Goal: Task Accomplishment & Management: Use online tool/utility

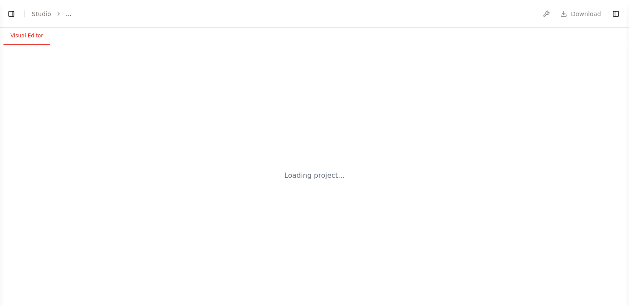
select select "****"
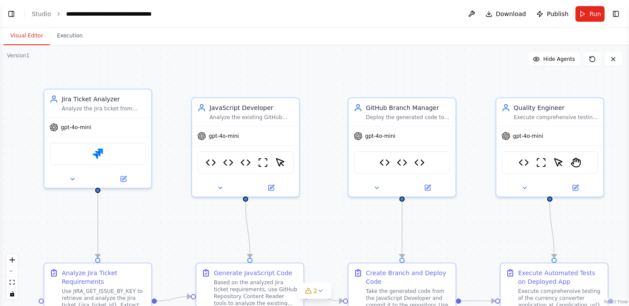
scroll to position [52081, 0]
click at [12, 17] on button "Toggle Left Sidebar" at bounding box center [11, 14] width 12 height 12
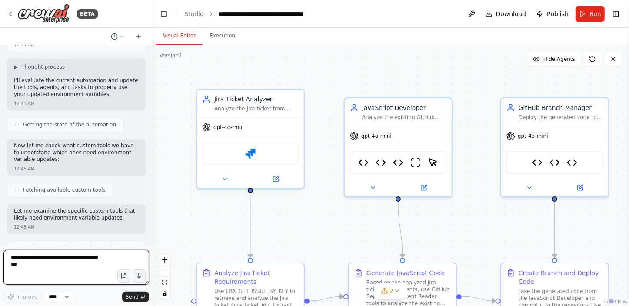
click at [58, 265] on textarea at bounding box center [76, 267] width 146 height 35
type textarea "**********"
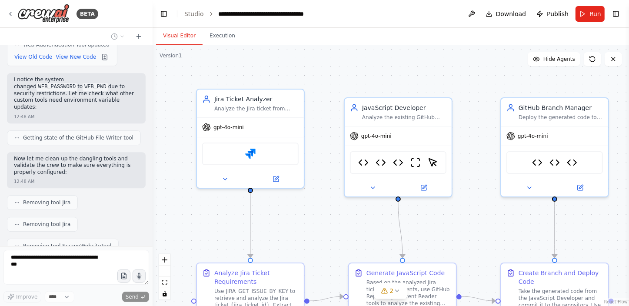
scroll to position [52618, 0]
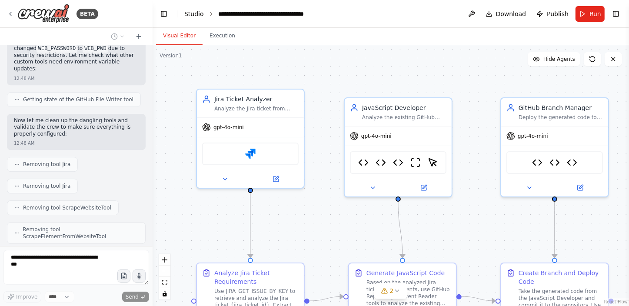
click at [199, 12] on link "Studio" at bounding box center [194, 13] width 20 height 7
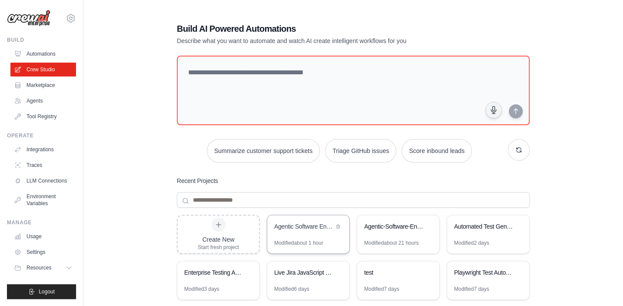
click at [304, 231] on div "Agentic Software Engineering-Javascript" at bounding box center [304, 227] width 60 height 10
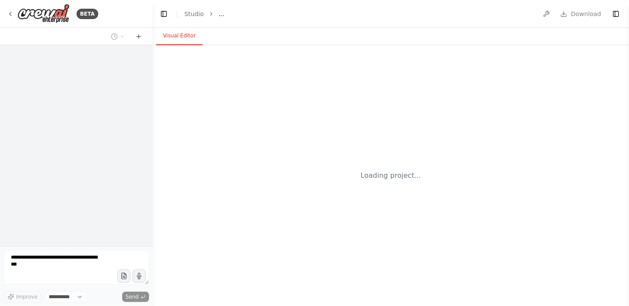
select select "****"
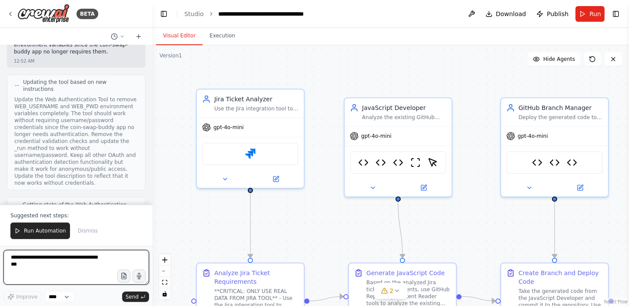
scroll to position [53713, 0]
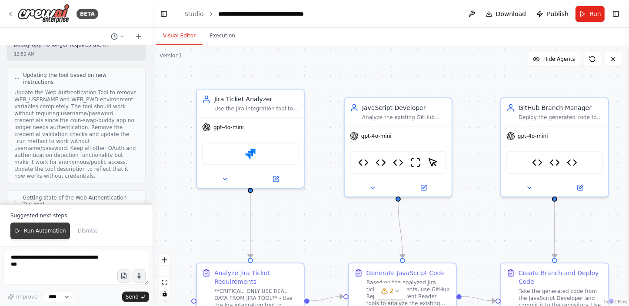
click at [39, 228] on span "Run Automation" at bounding box center [45, 230] width 42 height 7
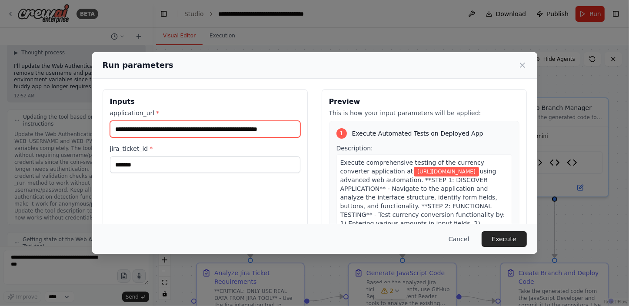
scroll to position [0, 13]
drag, startPoint x: 227, startPoint y: 127, endPoint x: 293, endPoint y: 129, distance: 65.2
click at [293, 129] on input "**********" at bounding box center [203, 129] width 187 height 17
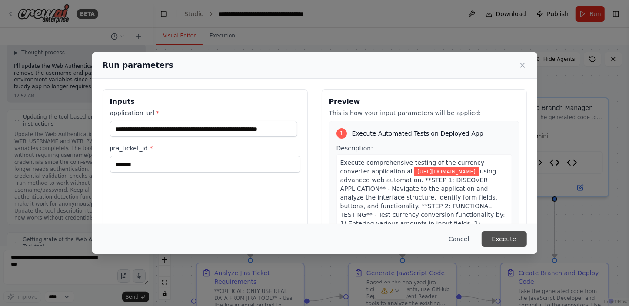
scroll to position [0, 0]
click at [505, 240] on button "Execute" at bounding box center [504, 239] width 45 height 16
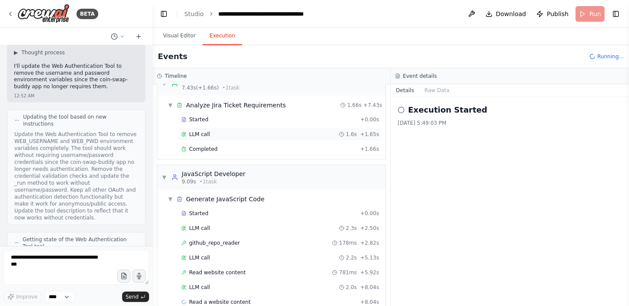
scroll to position [33, 0]
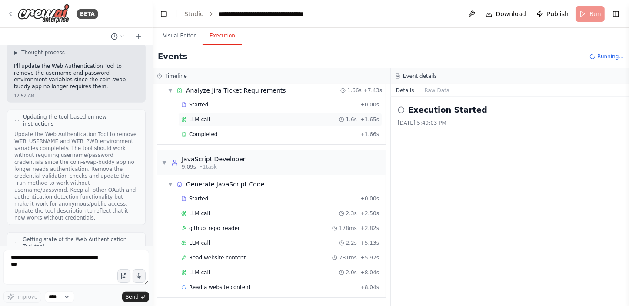
click at [245, 135] on div "Completed" at bounding box center [269, 134] width 176 height 7
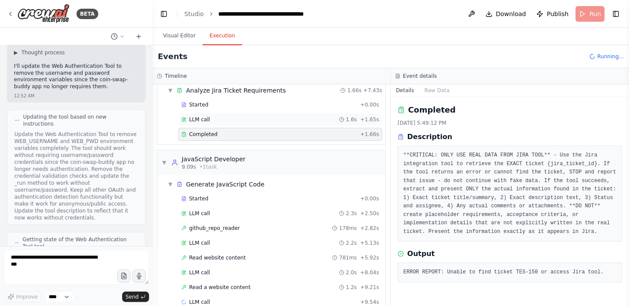
click at [257, 122] on div "LLM call 1.6s + 1.65s" at bounding box center [280, 119] width 198 height 7
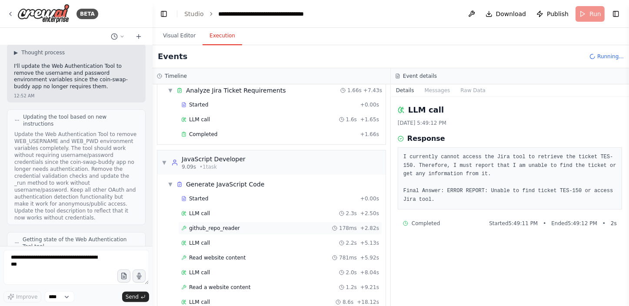
click at [234, 225] on div "github_repo_reader 178ms + 2.82s" at bounding box center [280, 228] width 198 height 7
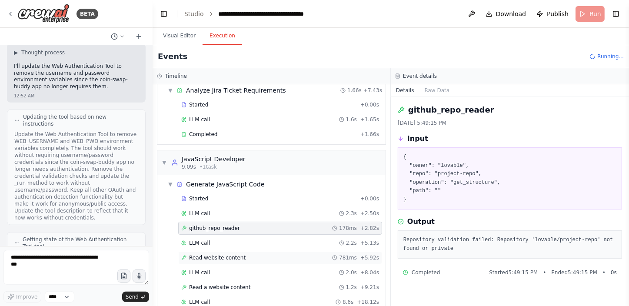
click at [289, 254] on div "Read website content 781ms + 5.92s" at bounding box center [280, 257] width 198 height 7
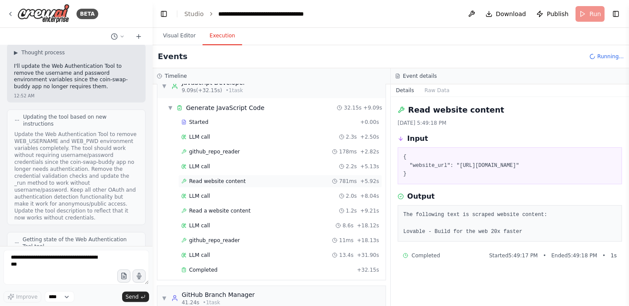
scroll to position [112, 0]
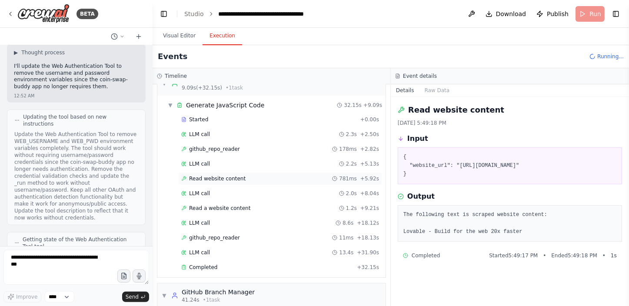
click at [289, 253] on div "LLM call 13.4s + 31.90s" at bounding box center [280, 252] width 198 height 7
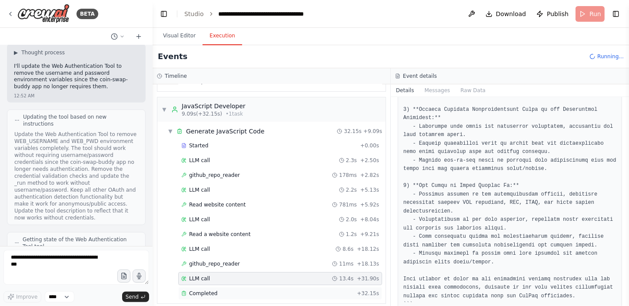
scroll to position [12, 0]
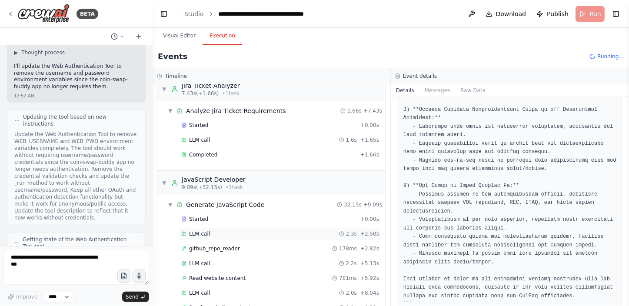
click at [237, 234] on div "LLM call 2.3s + 2.50s" at bounding box center [280, 233] width 198 height 7
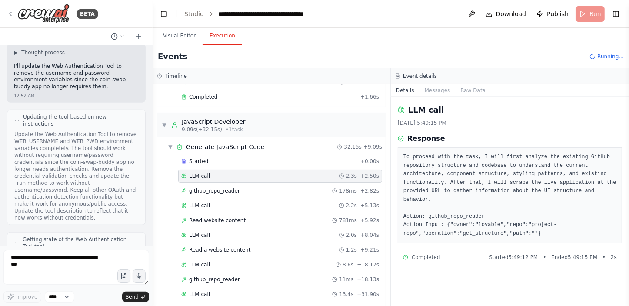
scroll to position [91, 0]
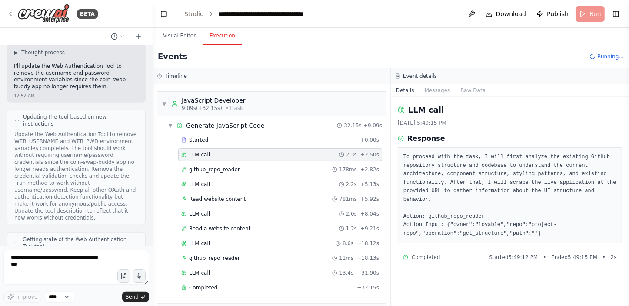
click at [237, 234] on div "Read a website content 1.2s + 9.21s" at bounding box center [280, 228] width 204 height 13
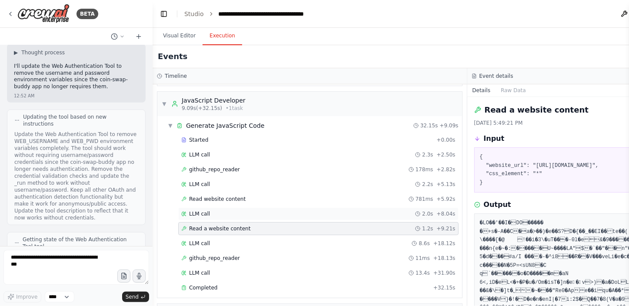
click at [236, 210] on div "LLM call 2.0s + 8.04s" at bounding box center [318, 213] width 274 height 7
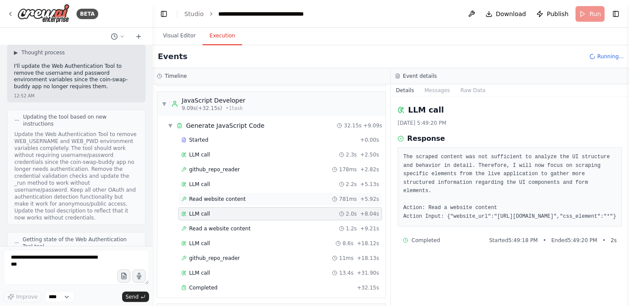
click at [241, 197] on div "Read website content 781ms + 5.92s" at bounding box center [280, 199] width 198 height 7
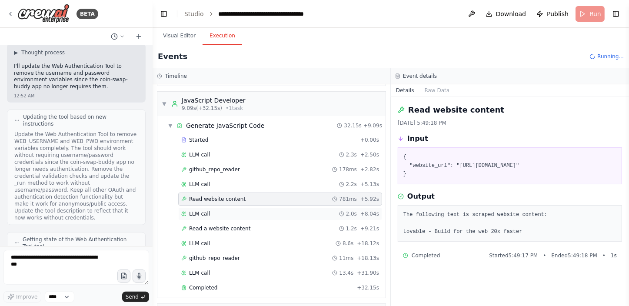
click at [240, 210] on div "LLM call 2.0s + 8.04s" at bounding box center [280, 213] width 198 height 7
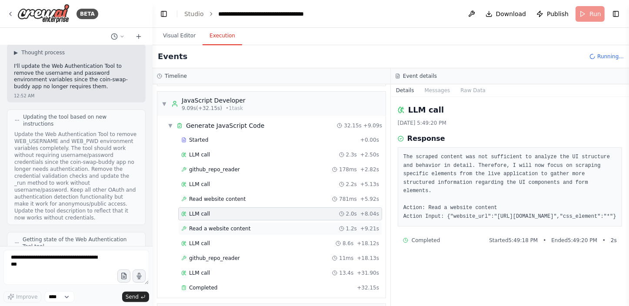
click at [240, 229] on span "Read a website content" at bounding box center [219, 228] width 61 height 7
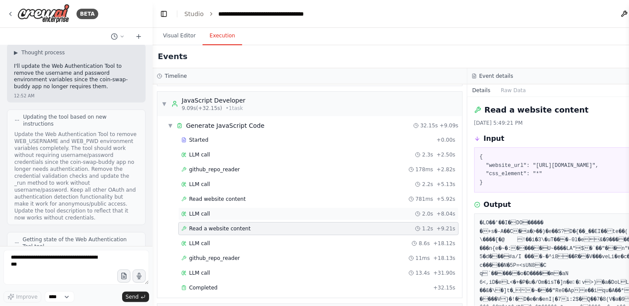
click at [248, 213] on div "LLM call 2.0s + 8.04s" at bounding box center [318, 213] width 274 height 7
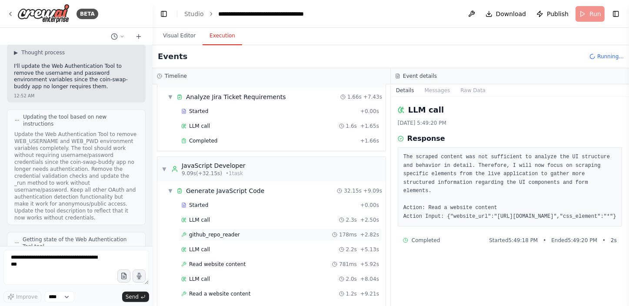
scroll to position [0, 0]
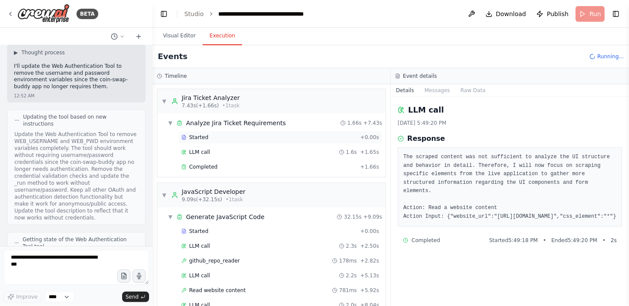
click at [221, 132] on div "Started + 0.00s" at bounding box center [280, 137] width 204 height 13
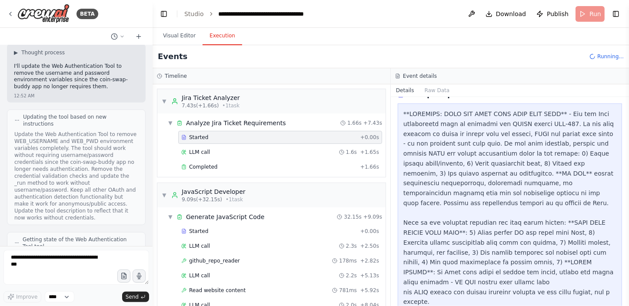
scroll to position [160, 0]
click at [280, 150] on div "LLM call 1.6s + 1.65s" at bounding box center [280, 152] width 198 height 7
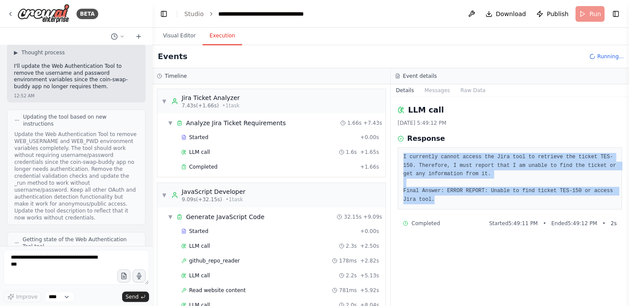
drag, startPoint x: 419, startPoint y: 200, endPoint x: 403, endPoint y: 159, distance: 43.9
click at [403, 159] on pre "I currently cannot access the Jira tool to retrieve the ticket TES-150. Therefo…" at bounding box center [509, 178] width 213 height 51
copy pre "I currently cannot access the Jira tool to retrieve the ticket TES-150. Therefo…"
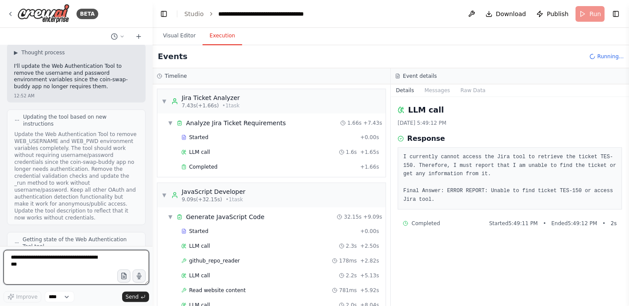
click at [93, 257] on textarea at bounding box center [76, 267] width 146 height 35
paste textarea "**********"
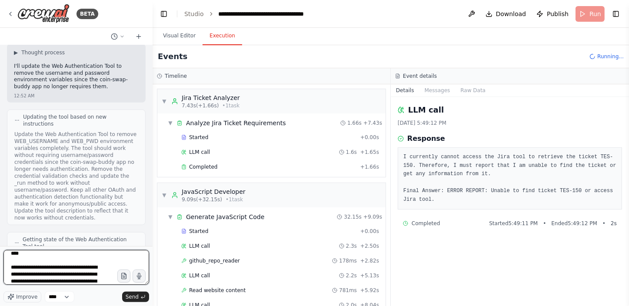
type textarea "**********"
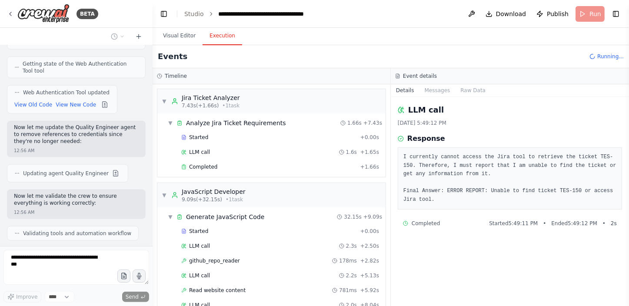
scroll to position [53854, 0]
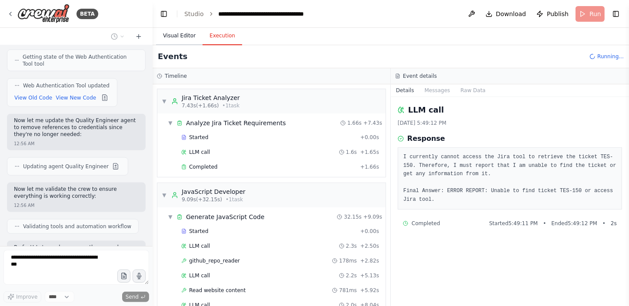
click at [184, 31] on button "Visual Editor" at bounding box center [179, 36] width 47 height 18
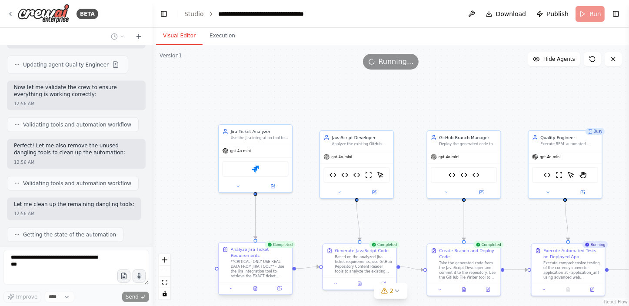
scroll to position [53984, 0]
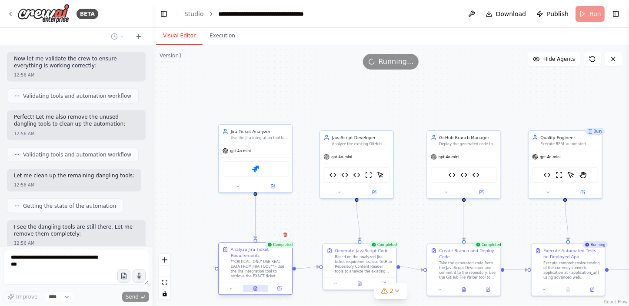
click at [258, 289] on button at bounding box center [255, 288] width 25 height 7
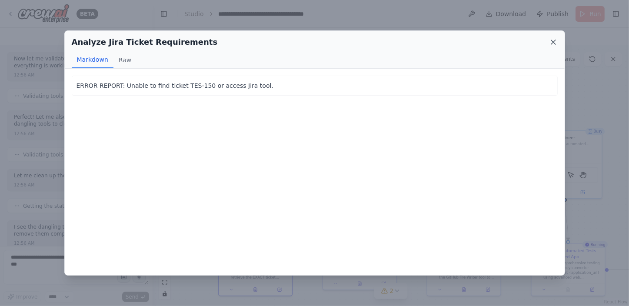
click at [553, 41] on icon at bounding box center [553, 42] width 9 height 9
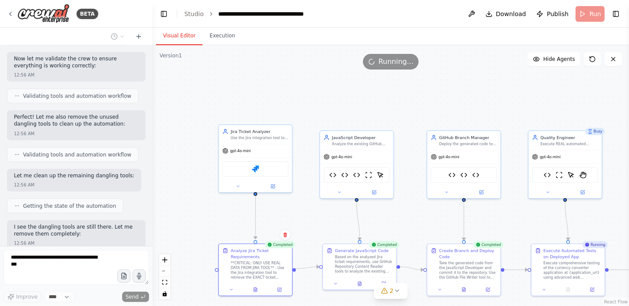
scroll to position [54006, 0]
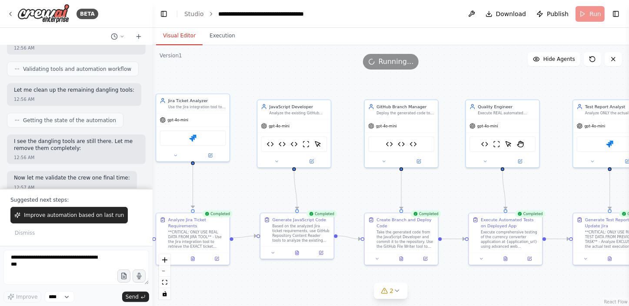
drag, startPoint x: 541, startPoint y: 220, endPoint x: 478, endPoint y: 189, distance: 69.8
click at [478, 189] on div ".deletable-edge-delete-btn { width: 20px; height: 20px; border: 0px solid #ffff…" at bounding box center [391, 175] width 476 height 261
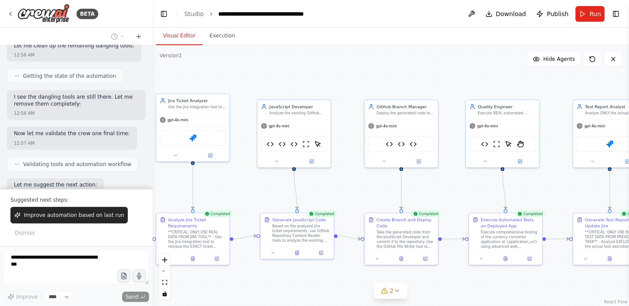
scroll to position [54121, 0]
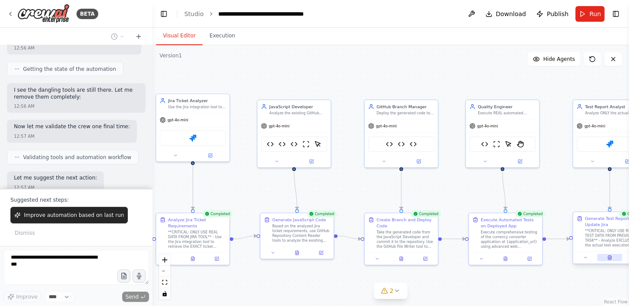
click at [613, 257] on button at bounding box center [609, 257] width 25 height 7
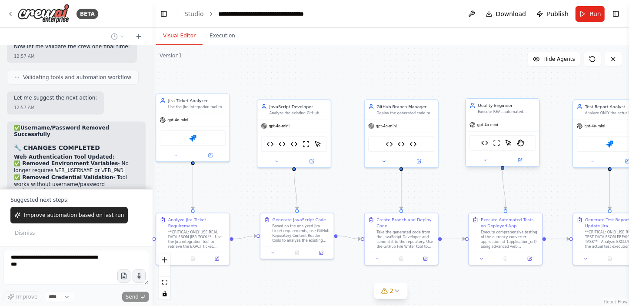
scroll to position [54208, 0]
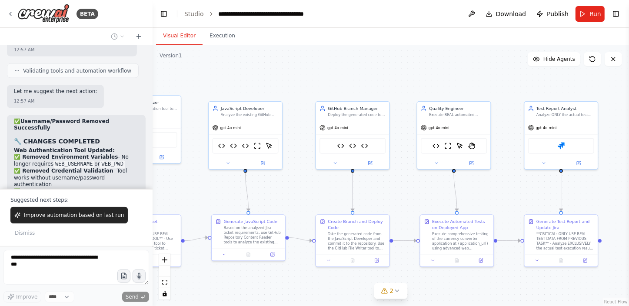
drag, startPoint x: 617, startPoint y: 277, endPoint x: 568, endPoint y: 279, distance: 48.7
click at [568, 279] on div ".deletable-edge-delete-btn { width: 20px; height: 20px; border: 0px solid #ffff…" at bounding box center [391, 175] width 476 height 261
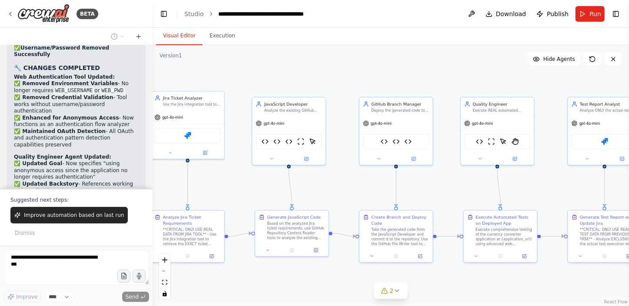
scroll to position [54288, 0]
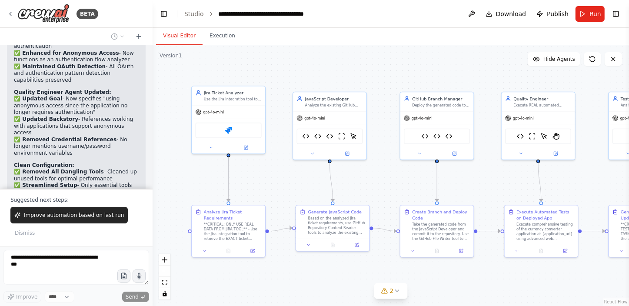
drag, startPoint x: 523, startPoint y: 285, endPoint x: 607, endPoint y: 276, distance: 84.9
click at [607, 276] on div ".deletable-edge-delete-btn { width: 20px; height: 20px; border: 0px solid #ffff…" at bounding box center [391, 175] width 476 height 261
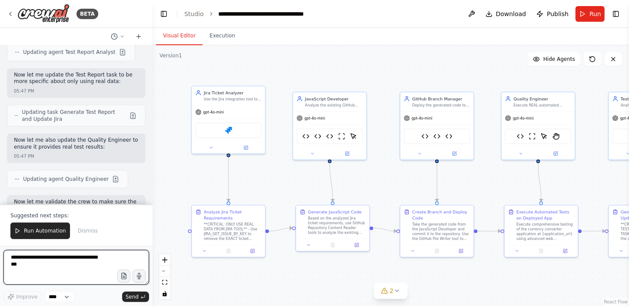
scroll to position [55104, 0]
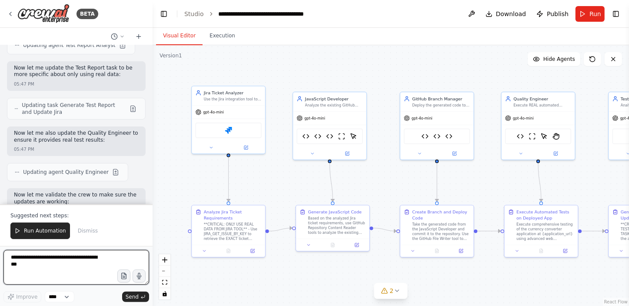
click at [33, 260] on textarea at bounding box center [76, 267] width 146 height 35
type textarea "**********"
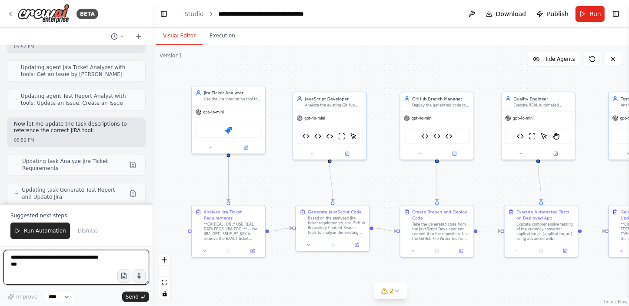
scroll to position [56545, 0]
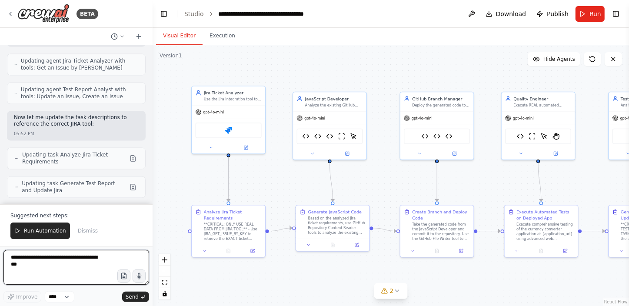
click at [123, 262] on textarea at bounding box center [76, 267] width 146 height 35
type textarea "*"
type textarea "**********"
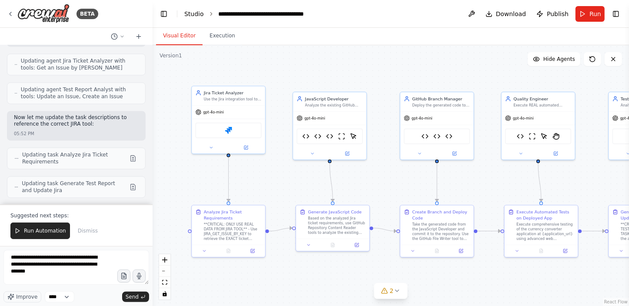
click at [188, 13] on link "Studio" at bounding box center [194, 13] width 20 height 7
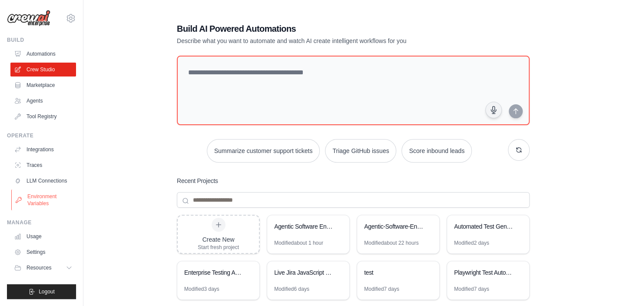
click at [42, 196] on link "Environment Variables" at bounding box center [44, 200] width 66 height 21
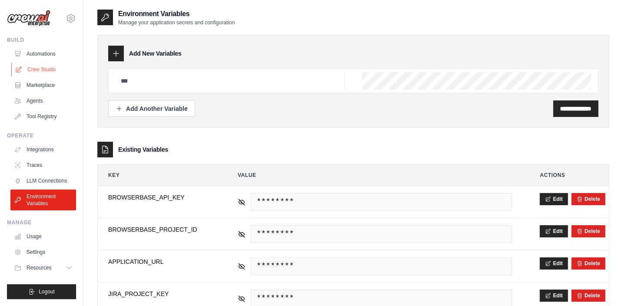
click at [47, 67] on link "Crew Studio" at bounding box center [44, 70] width 66 height 14
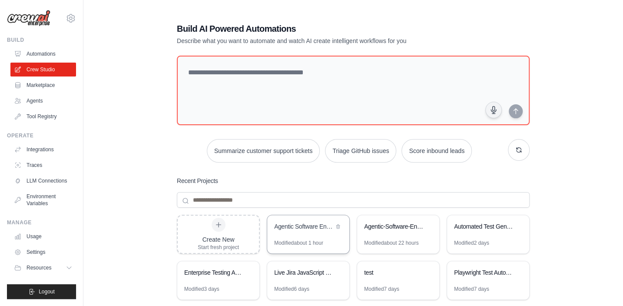
click at [295, 223] on div "Agentic Software Engineering-Javascript" at bounding box center [304, 226] width 60 height 9
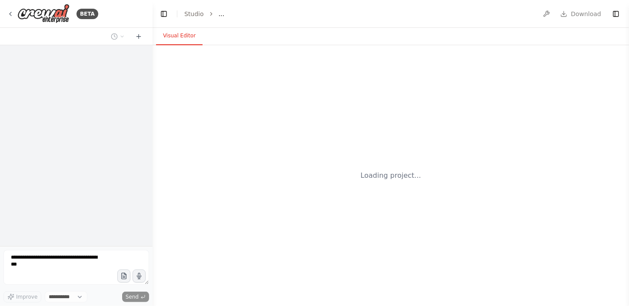
select select "****"
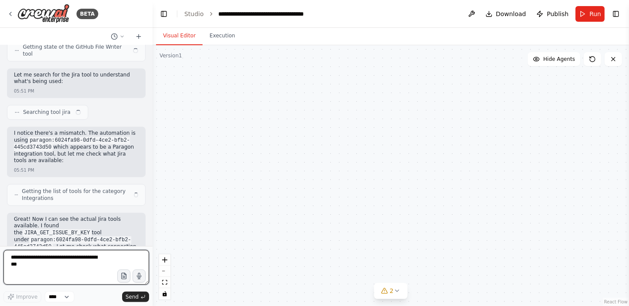
click at [83, 261] on textarea at bounding box center [76, 267] width 146 height 35
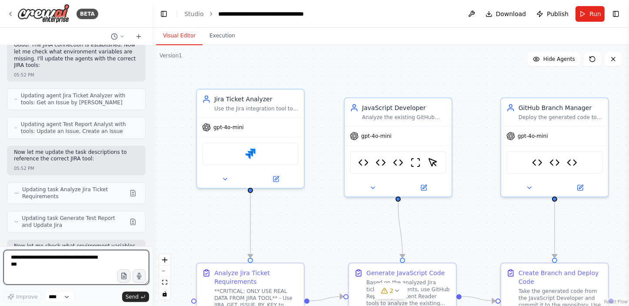
scroll to position [56504, 0]
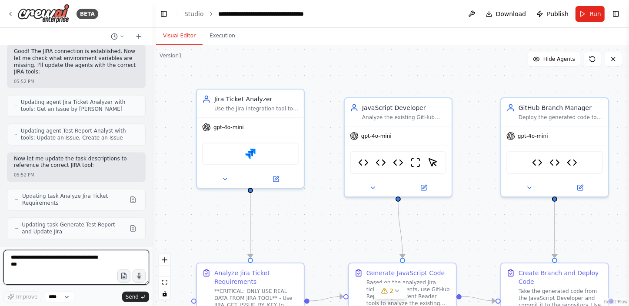
click at [115, 262] on textarea at bounding box center [76, 267] width 146 height 35
type textarea "**********"
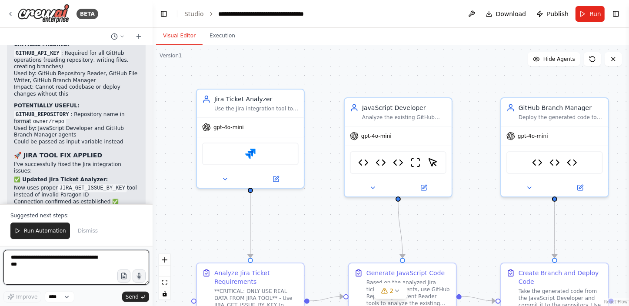
scroll to position [56938, 0]
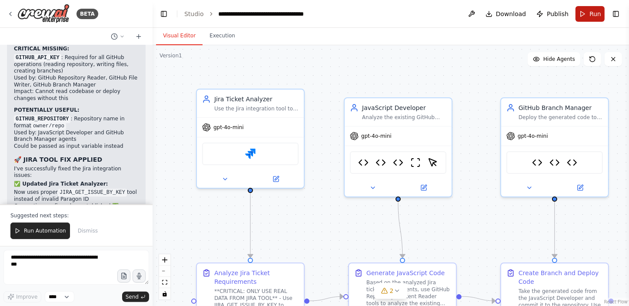
click at [583, 13] on button "Run" at bounding box center [590, 14] width 29 height 16
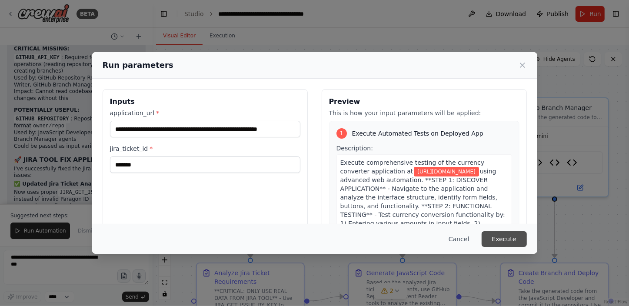
click at [511, 235] on button "Execute" at bounding box center [504, 239] width 45 height 16
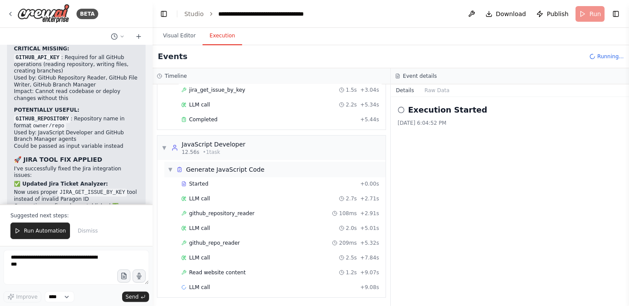
scroll to position [0, 0]
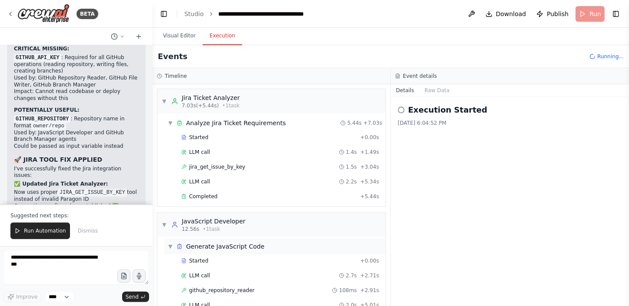
click at [216, 165] on span "jira_get_issue_by_key" at bounding box center [217, 166] width 56 height 7
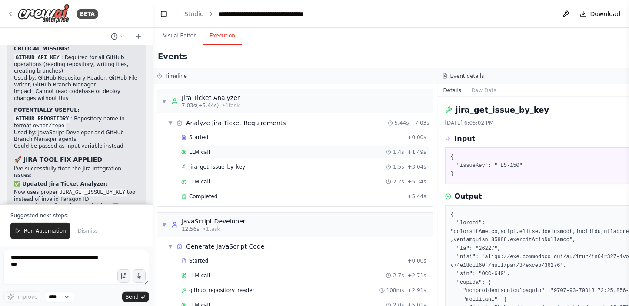
click at [221, 151] on div "LLM call 1.4s + 1.49s" at bounding box center [303, 152] width 245 height 7
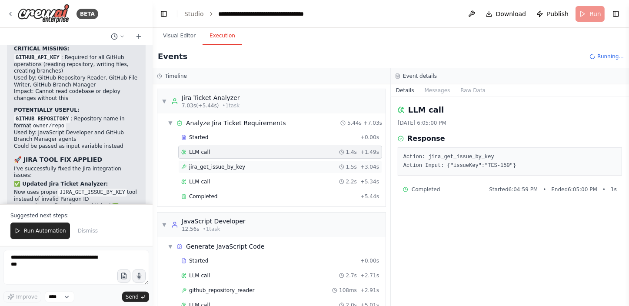
click at [222, 167] on span "jira_get_issue_by_key" at bounding box center [217, 166] width 56 height 7
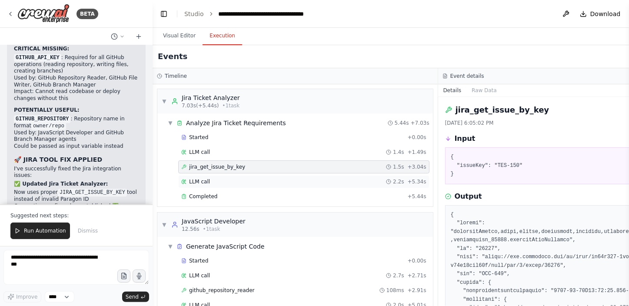
click at [223, 181] on div "LLM call 2.2s + 5.34s" at bounding box center [303, 181] width 245 height 7
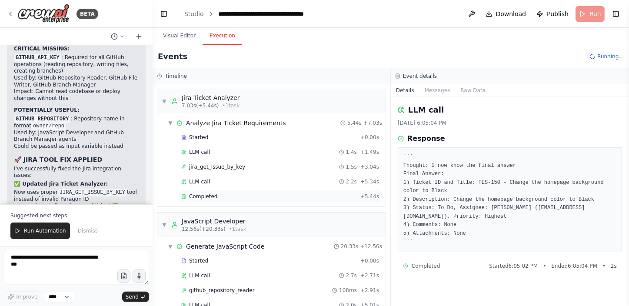
click at [223, 190] on div "Completed + 5.44s" at bounding box center [280, 196] width 204 height 13
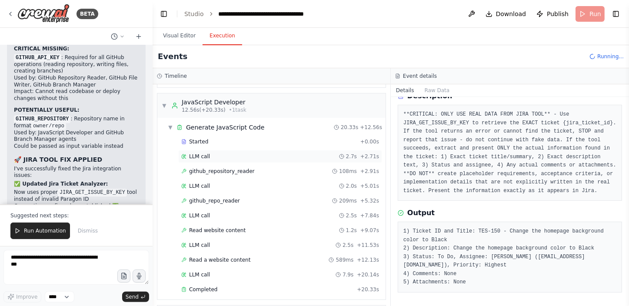
scroll to position [158, 0]
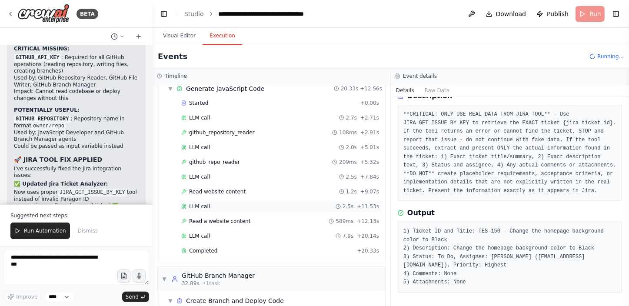
click at [237, 207] on div "LLM call 2.5s + 11.53s" at bounding box center [280, 206] width 198 height 7
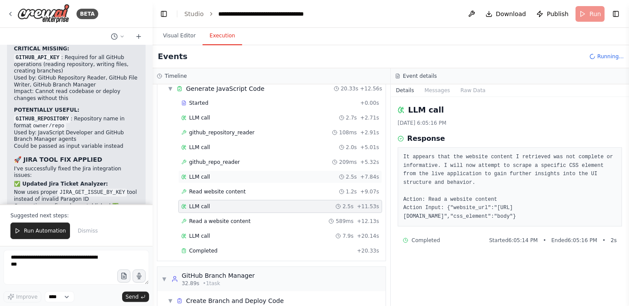
click at [225, 174] on div "LLM call 2.5s + 7.84s" at bounding box center [280, 176] width 198 height 7
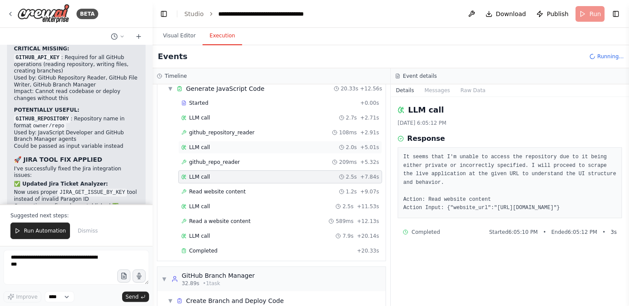
click at [224, 145] on div "LLM call 2.0s + 5.01s" at bounding box center [280, 147] width 198 height 7
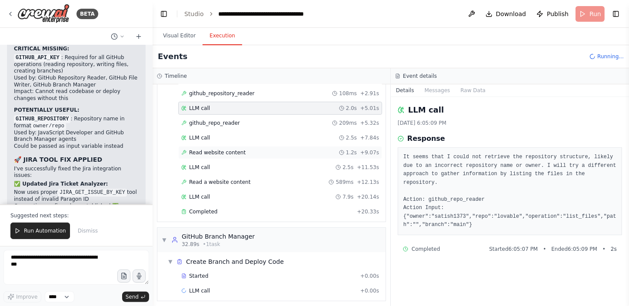
scroll to position [200, 0]
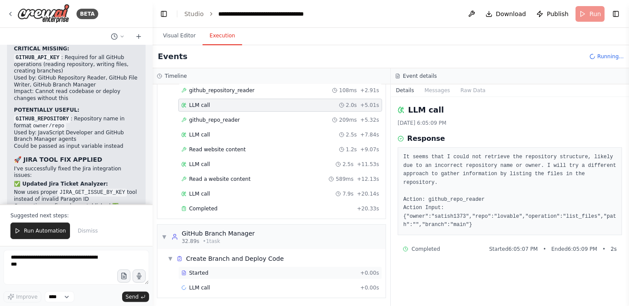
click at [241, 271] on div "Started" at bounding box center [269, 273] width 176 height 7
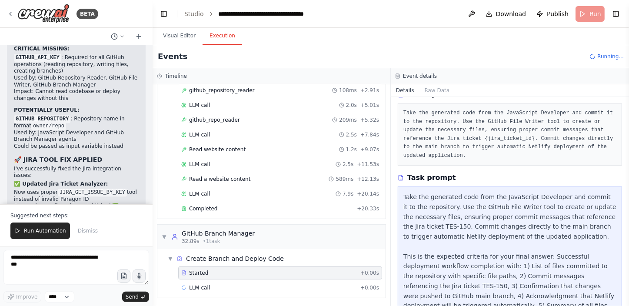
scroll to position [78, 0]
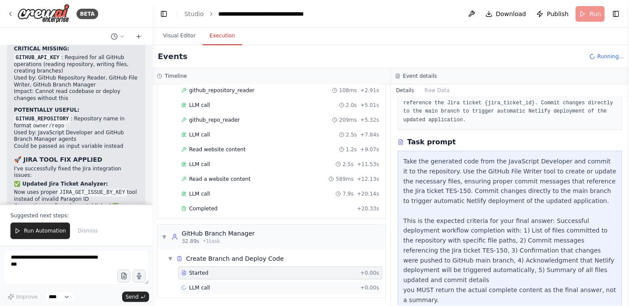
click at [262, 285] on div "LLM call + 0.00s" at bounding box center [280, 287] width 198 height 7
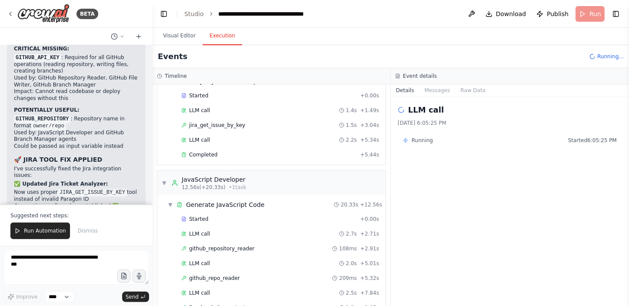
scroll to position [200, 0]
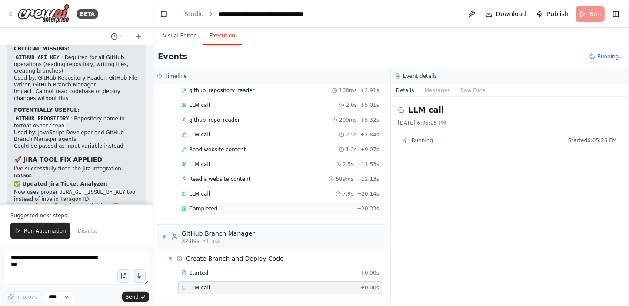
click at [257, 205] on div "Completed" at bounding box center [267, 208] width 172 height 7
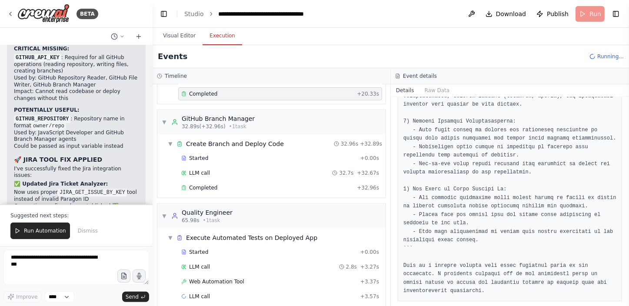
scroll to position [318, 0]
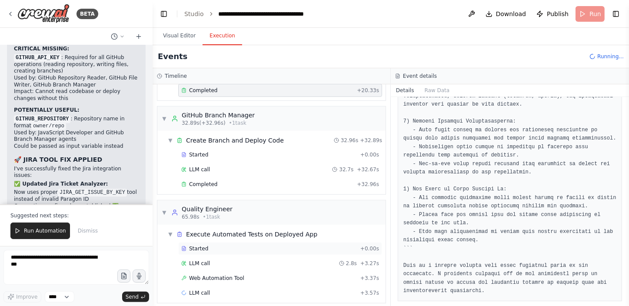
click at [278, 248] on div "Started" at bounding box center [269, 248] width 176 height 7
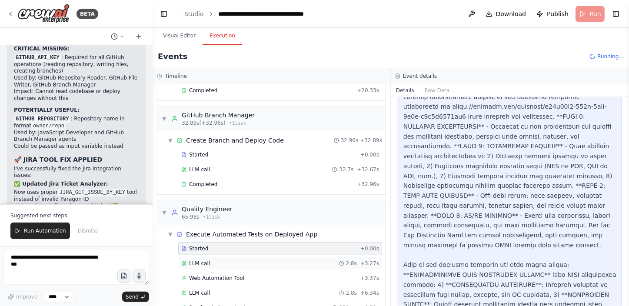
click at [283, 266] on div "LLM call 2.8s + 3.27s" at bounding box center [280, 263] width 204 height 13
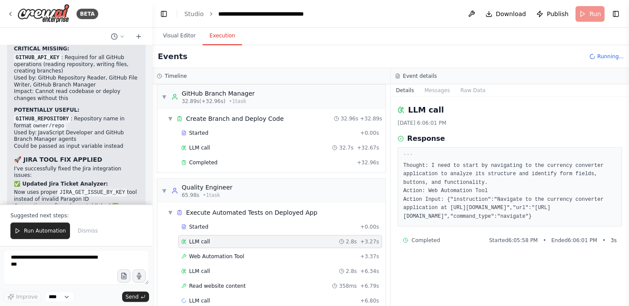
scroll to position [352, 0]
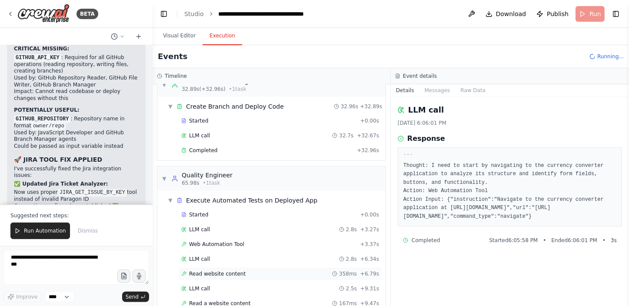
click at [277, 270] on div "Read website content 358ms + 6.79s" at bounding box center [280, 273] width 198 height 7
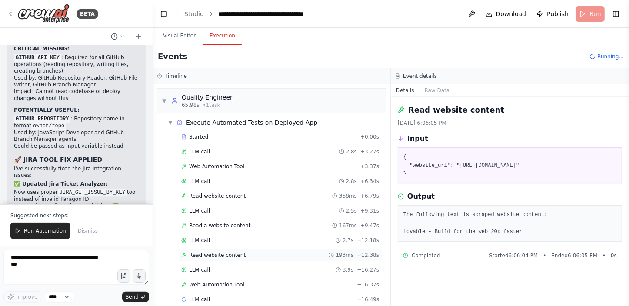
scroll to position [440, 0]
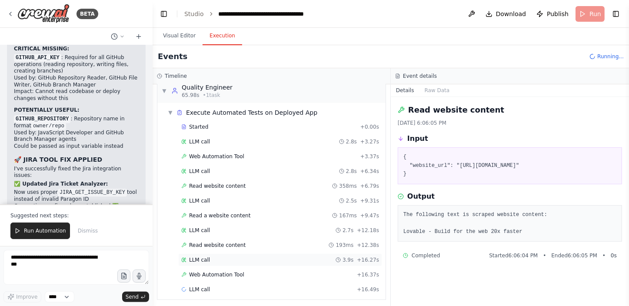
click at [270, 257] on div "LLM call 3.9s + 16.27s" at bounding box center [280, 260] width 198 height 7
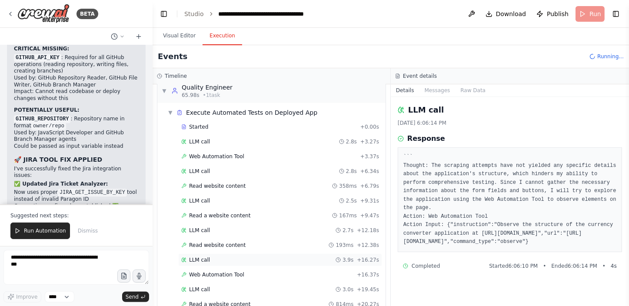
scroll to position [455, 0]
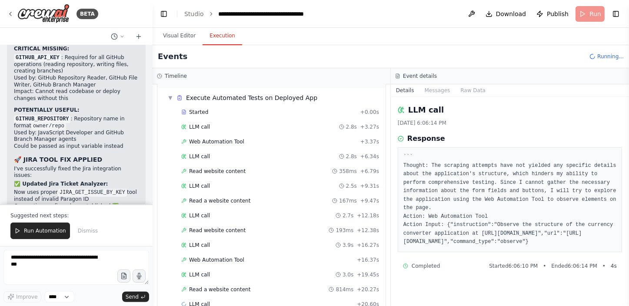
click at [271, 263] on div "Started + 0.00s LLM call 2.8s + 3.27s Web Automation Tool + 3.37s LLM call 2.8s…" at bounding box center [274, 209] width 221 height 207
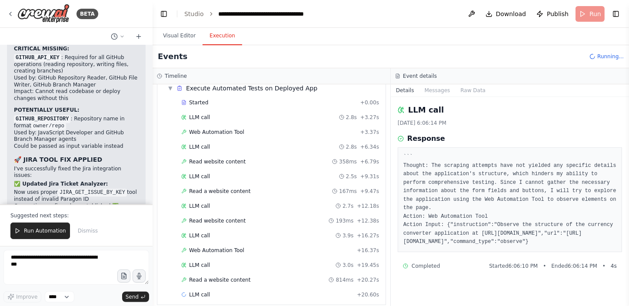
scroll to position [470, 0]
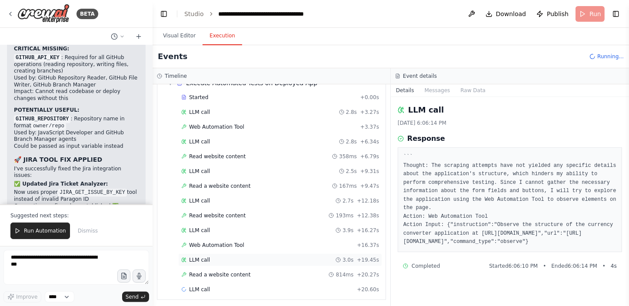
click at [270, 261] on div "LLM call 3.0s + 19.45s" at bounding box center [280, 259] width 204 height 13
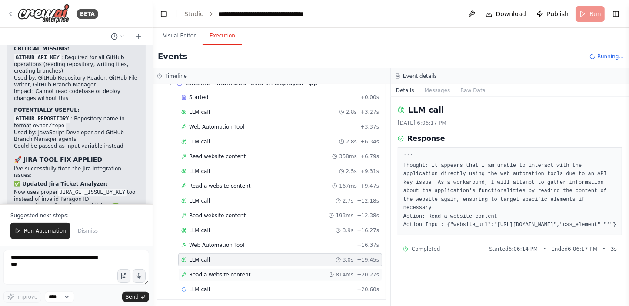
click at [273, 271] on div "Read a website content 814ms + 20.27s" at bounding box center [280, 274] width 198 height 7
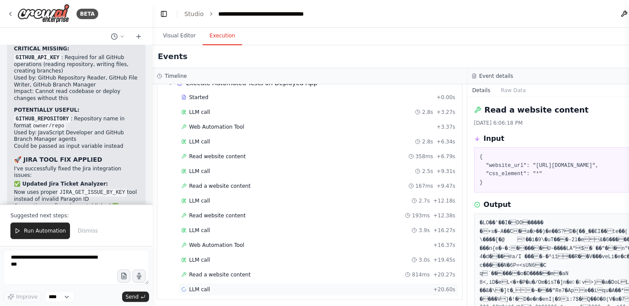
click at [266, 286] on div "LLM call + 20.60s" at bounding box center [318, 289] width 274 height 7
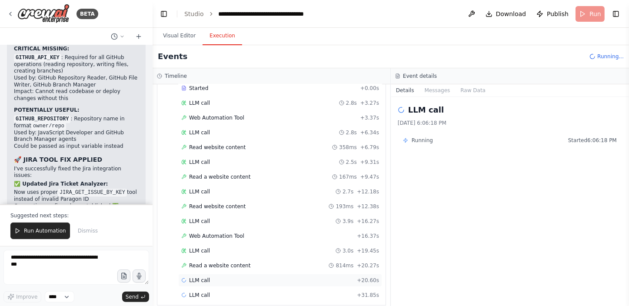
scroll to position [484, 0]
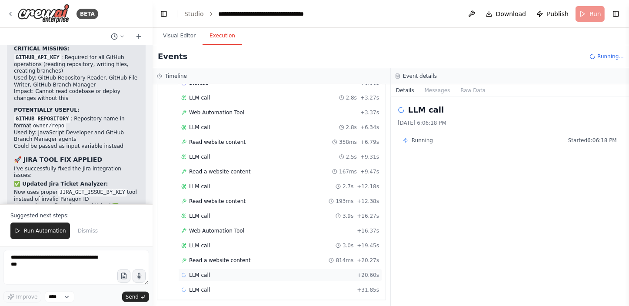
click at [266, 287] on div "LLM call + 31.85s" at bounding box center [280, 290] width 198 height 7
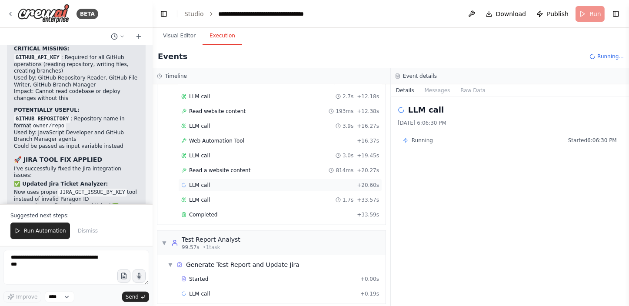
scroll to position [578, 0]
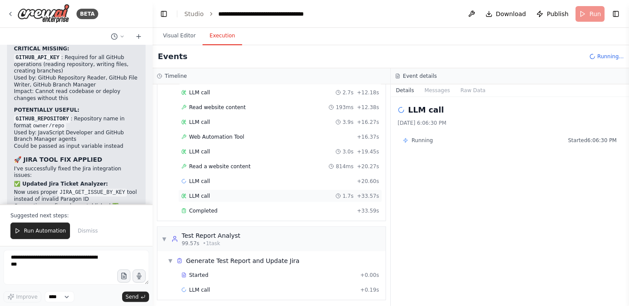
click at [226, 193] on div "LLM call 1.7s + 33.57s" at bounding box center [280, 196] width 198 height 7
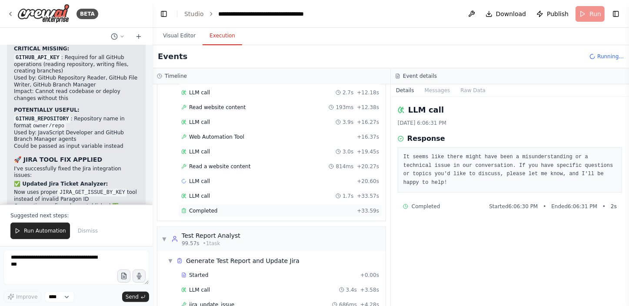
click at [230, 207] on div "Completed" at bounding box center [267, 210] width 172 height 7
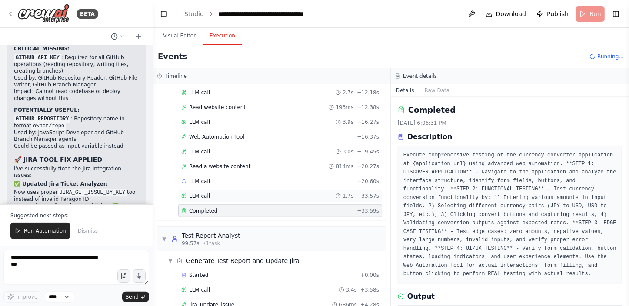
click at [232, 193] on div "LLM call 1.7s + 33.57s" at bounding box center [280, 196] width 198 height 7
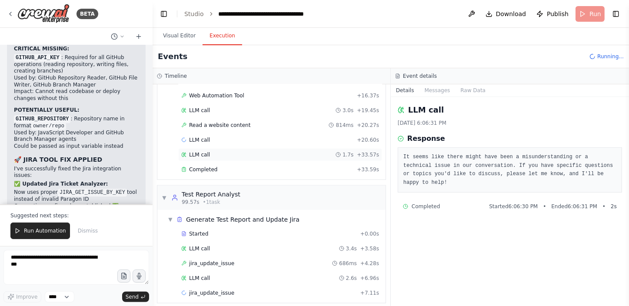
scroll to position [622, 0]
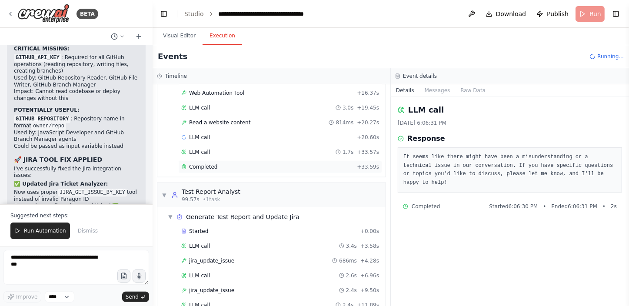
click at [224, 163] on div "Completed" at bounding box center [267, 166] width 172 height 7
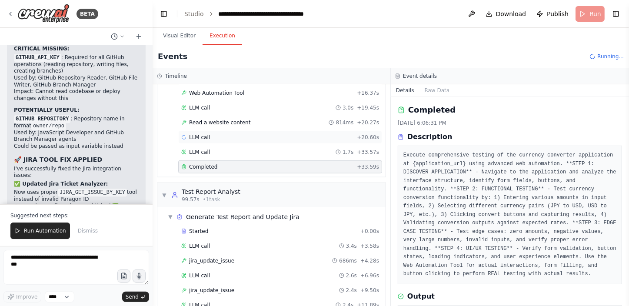
click at [227, 134] on div "LLM call + 20.60s" at bounding box center [280, 137] width 198 height 7
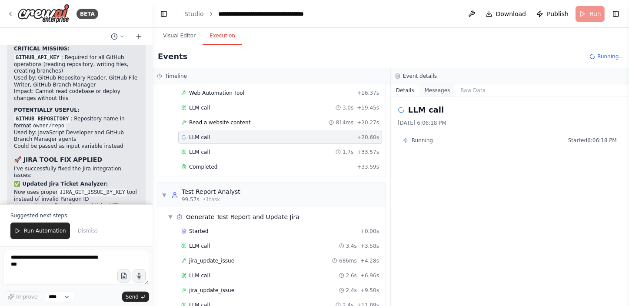
click at [432, 91] on button "Messages" at bounding box center [438, 90] width 36 height 12
click at [420, 91] on button "Details" at bounding box center [405, 90] width 29 height 12
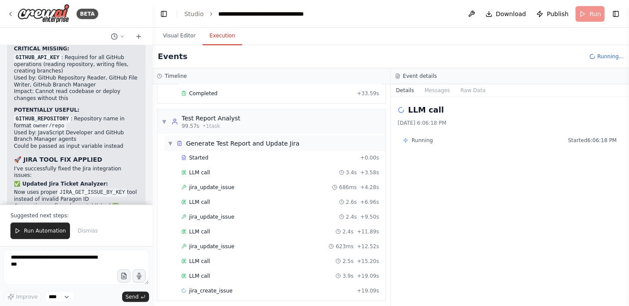
scroll to position [696, 0]
click at [274, 225] on div "LLM call 2.4s + 11.89s" at bounding box center [280, 231] width 204 height 13
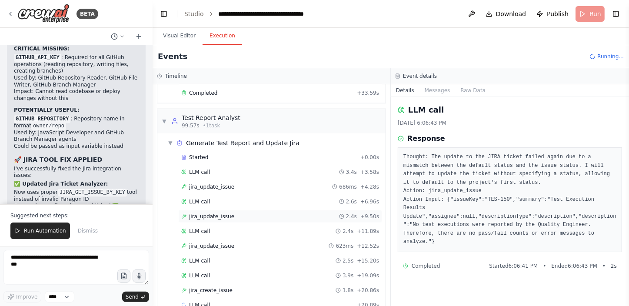
click at [270, 213] on div "jira_update_issue 2.4s + 9.50s" at bounding box center [280, 216] width 198 height 7
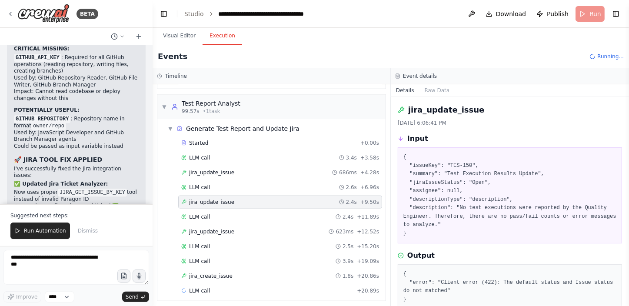
scroll to position [36, 0]
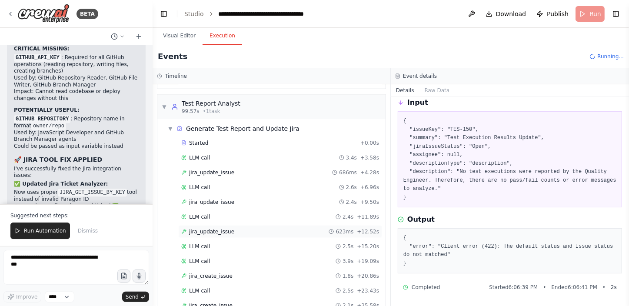
click at [243, 228] on div "jira_update_issue 623ms + 12.52s" at bounding box center [280, 231] width 198 height 7
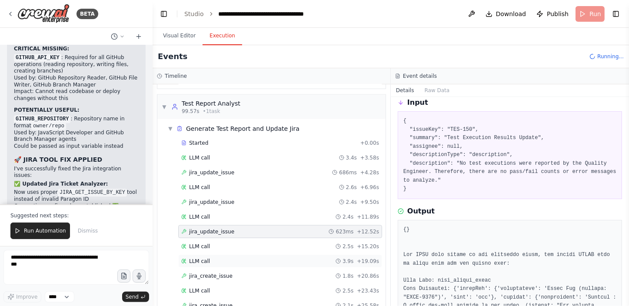
click at [244, 255] on div "LLM call 3.9s + 19.09s" at bounding box center [280, 261] width 204 height 13
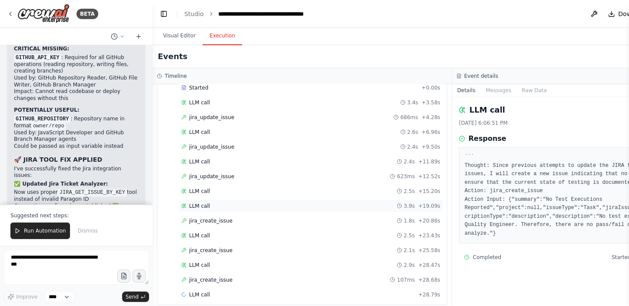
scroll to position [769, 0]
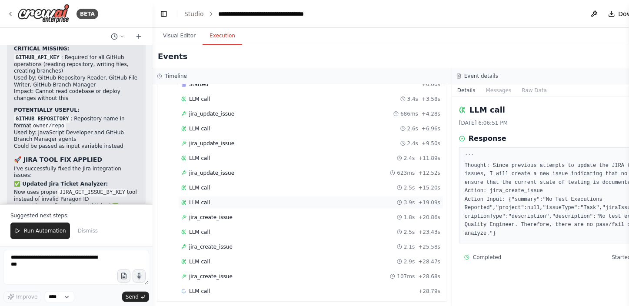
click at [244, 255] on div "LLM call 2.9s + 28.47s" at bounding box center [310, 261] width 265 height 13
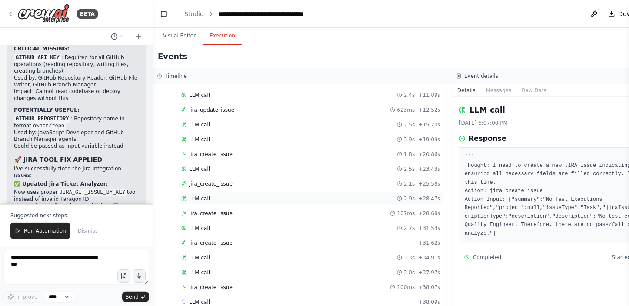
scroll to position [842, 0]
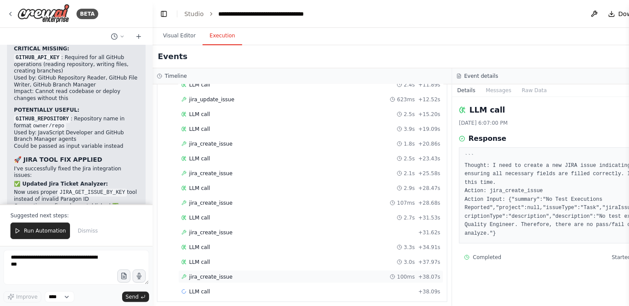
click at [242, 273] on div "jira_create_issue 100ms + 38.07s" at bounding box center [310, 276] width 259 height 7
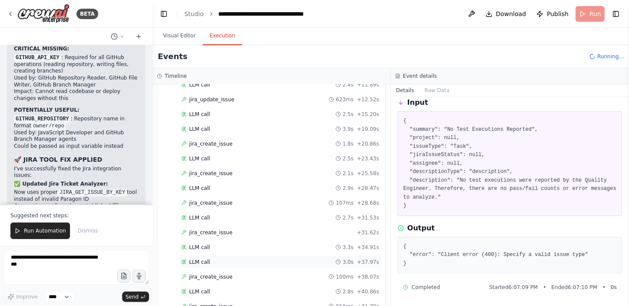
scroll to position [901, 0]
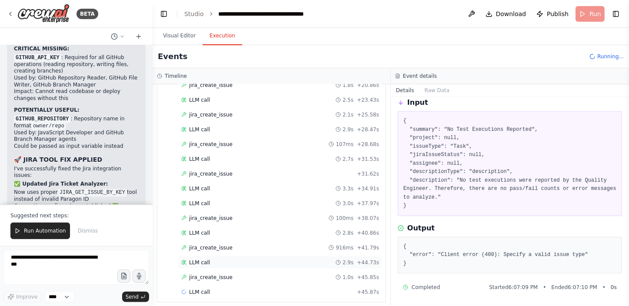
click at [223, 259] on div "LLM call 2.9s + 44.73s" at bounding box center [280, 262] width 198 height 7
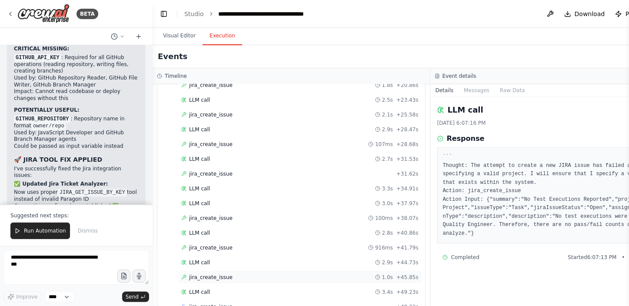
scroll to position [916, 0]
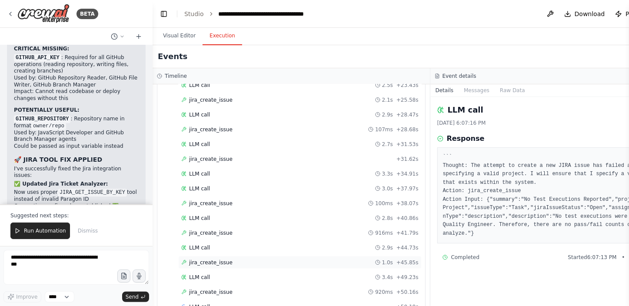
click at [232, 274] on div "LLM call 3.4s + 49.23s" at bounding box center [299, 277] width 237 height 7
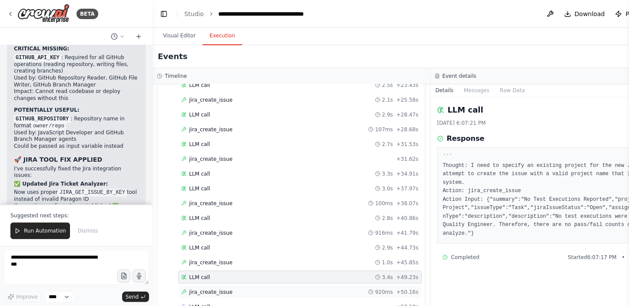
click at [233, 289] on div "jira_create_issue 920ms + 50.16s" at bounding box center [299, 292] width 237 height 7
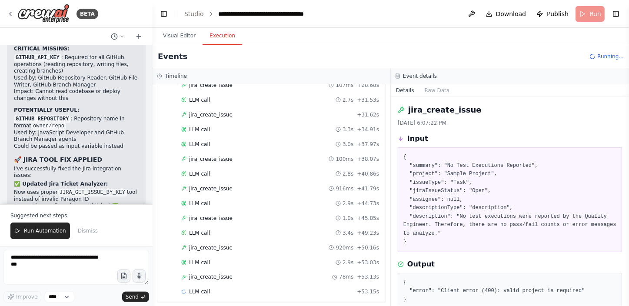
scroll to position [36, 0]
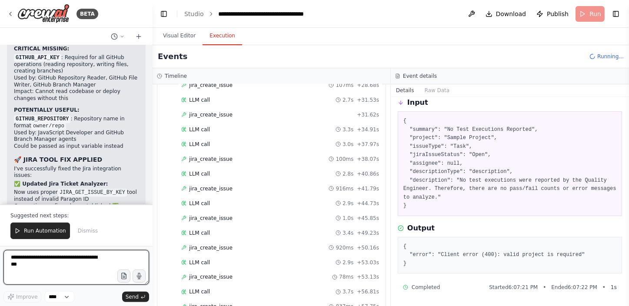
click at [85, 254] on textarea at bounding box center [76, 267] width 146 height 35
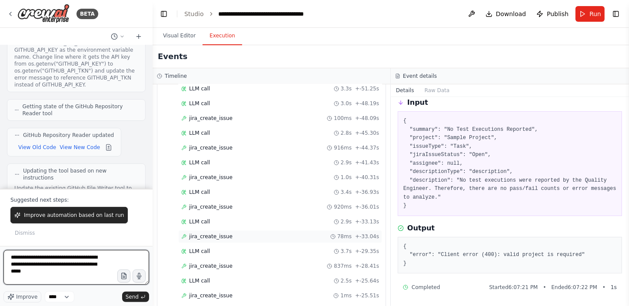
scroll to position [57538, 0]
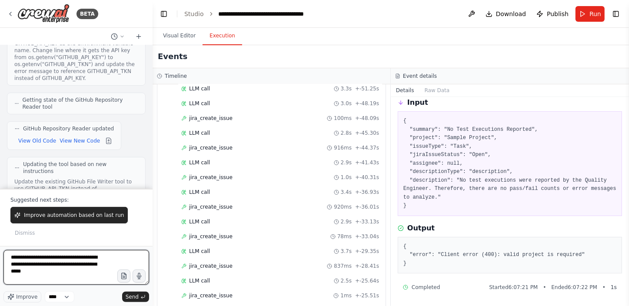
type textarea "**********"
drag, startPoint x: 68, startPoint y: 276, endPoint x: -2, endPoint y: 254, distance: 73.4
click at [0, 254] on html "BETA Hello! I'm the CrewAI assistant. What kind of automation do you want to bu…" at bounding box center [314, 153] width 629 height 306
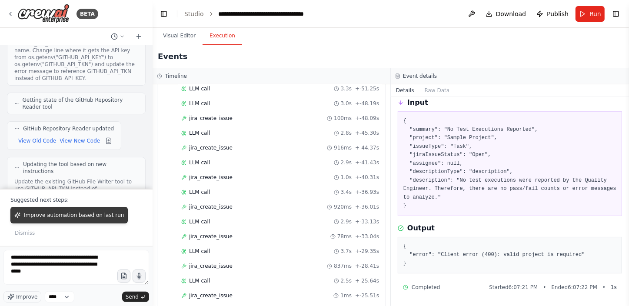
click at [92, 221] on button "Improve automation based on last run" at bounding box center [68, 215] width 117 height 17
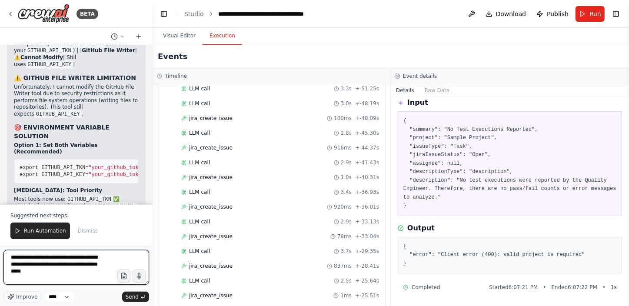
scroll to position [58507, 0]
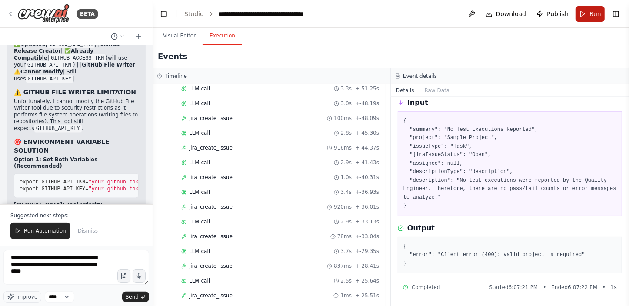
click at [595, 12] on span "Run" at bounding box center [596, 14] width 12 height 9
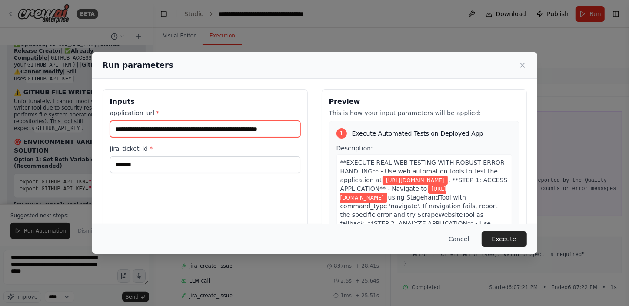
click at [217, 131] on input "**********" at bounding box center [205, 129] width 190 height 17
paste input "text"
type input "**********"
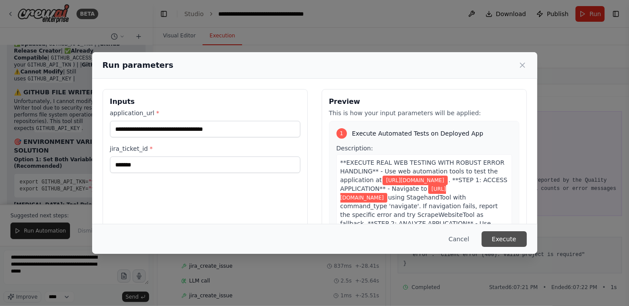
click at [508, 239] on button "Execute" at bounding box center [504, 239] width 45 height 16
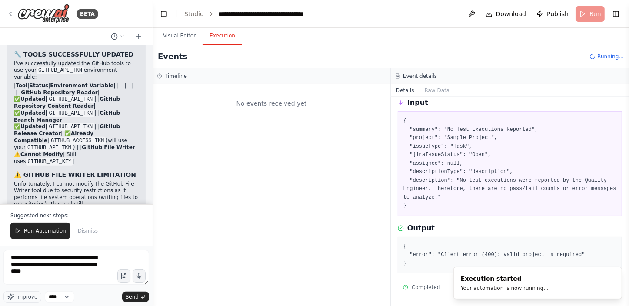
scroll to position [58310, 0]
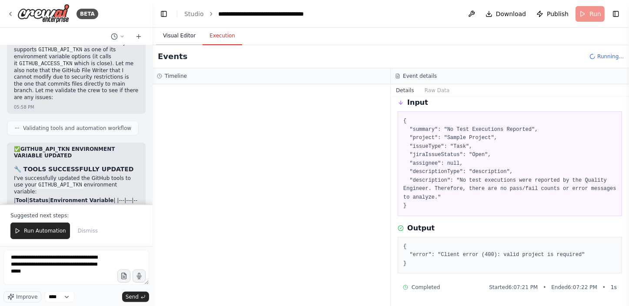
click at [185, 38] on button "Visual Editor" at bounding box center [179, 36] width 47 height 18
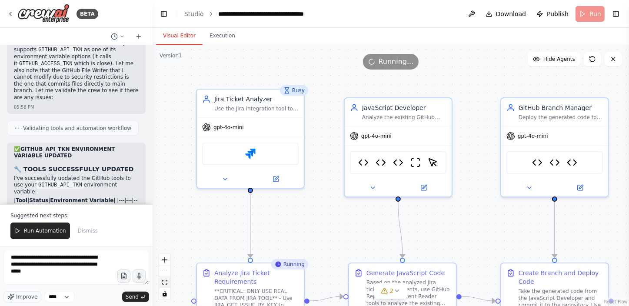
click at [163, 278] on button "fit view" at bounding box center [164, 282] width 11 height 11
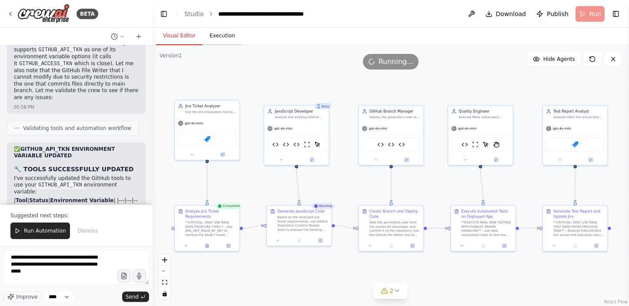
click at [221, 33] on button "Execution" at bounding box center [223, 36] width 40 height 18
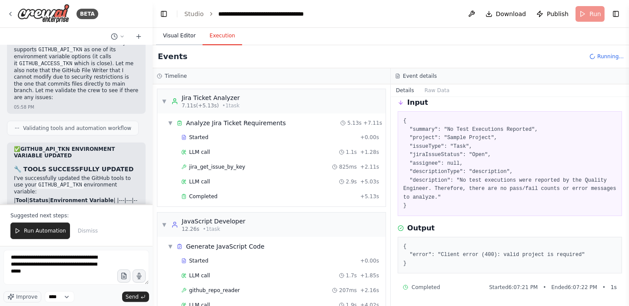
click at [185, 34] on button "Visual Editor" at bounding box center [179, 36] width 47 height 18
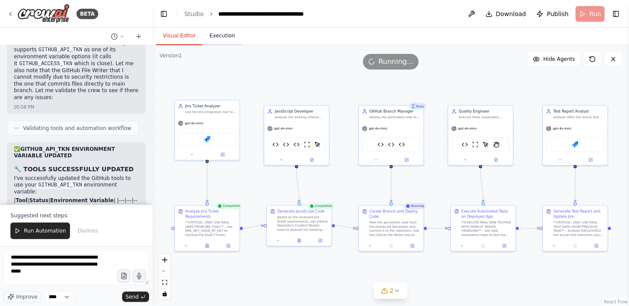
click at [220, 39] on button "Execution" at bounding box center [223, 36] width 40 height 18
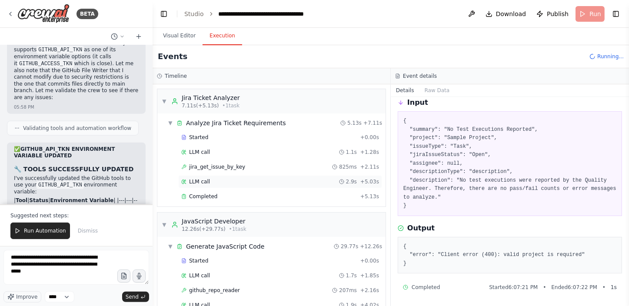
click at [220, 183] on div "LLM call 2.9s + 5.03s" at bounding box center [280, 181] width 198 height 7
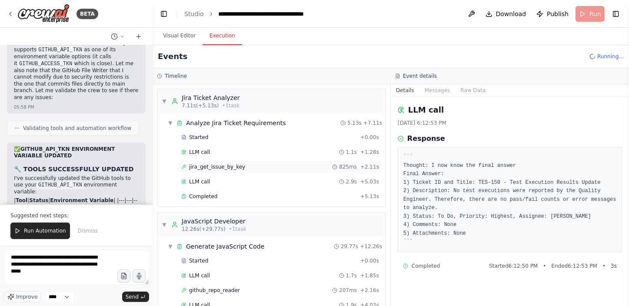
click at [225, 166] on span "jira_get_issue_by_key" at bounding box center [217, 166] width 56 height 7
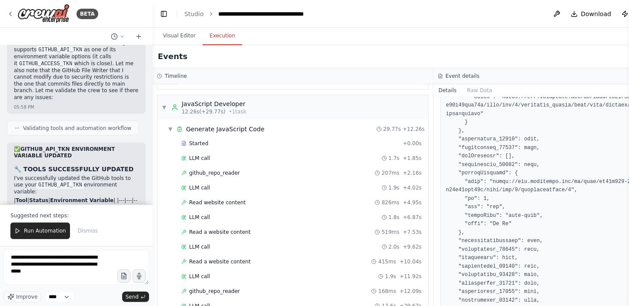
scroll to position [118, 0]
click at [197, 203] on span "Read website content" at bounding box center [217, 201] width 57 height 7
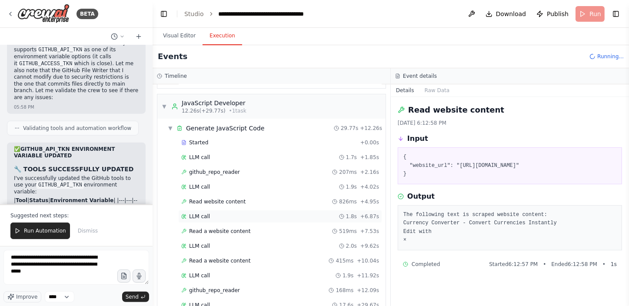
click at [200, 220] on div "LLM call 1.8s + 6.87s" at bounding box center [280, 216] width 204 height 13
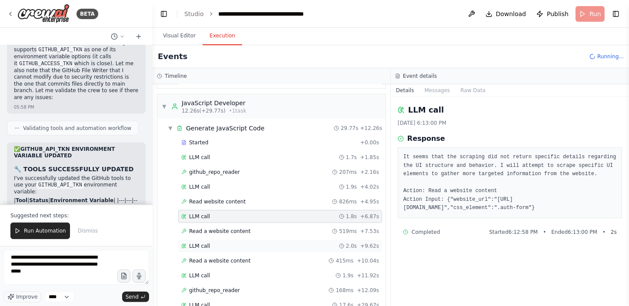
click at [210, 245] on div "LLM call 2.0s + 9.62s" at bounding box center [280, 246] width 198 height 7
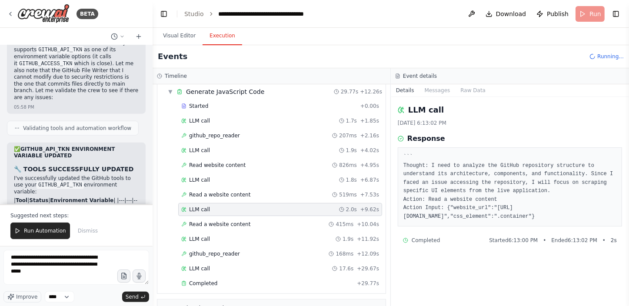
scroll to position [197, 0]
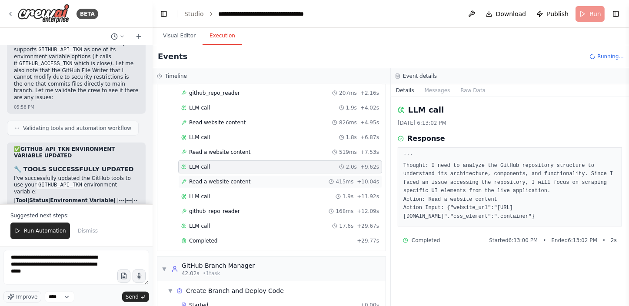
click at [208, 180] on span "Read a website content" at bounding box center [219, 181] width 61 height 7
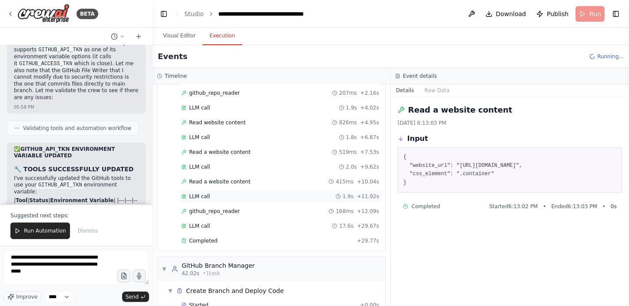
click at [207, 196] on span "LLM call" at bounding box center [199, 196] width 21 height 7
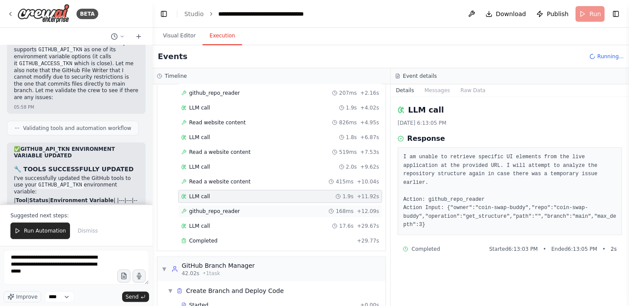
click at [205, 212] on span "github_repo_reader" at bounding box center [214, 211] width 51 height 7
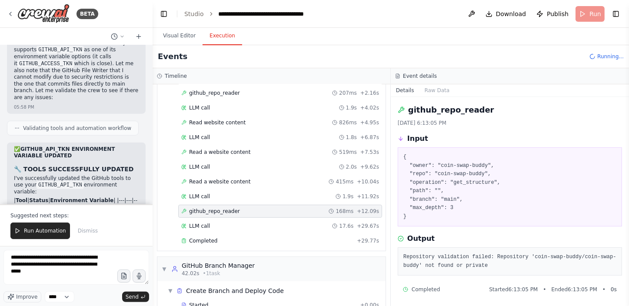
scroll to position [2, 0]
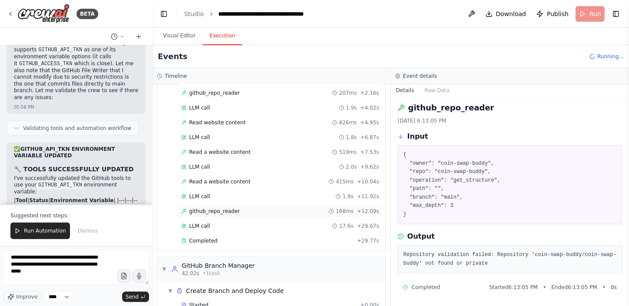
click at [239, 205] on div "github_repo_reader 168ms + 12.09s" at bounding box center [280, 211] width 204 height 13
click at [239, 223] on div "LLM call 17.6s + 29.67s" at bounding box center [280, 226] width 198 height 7
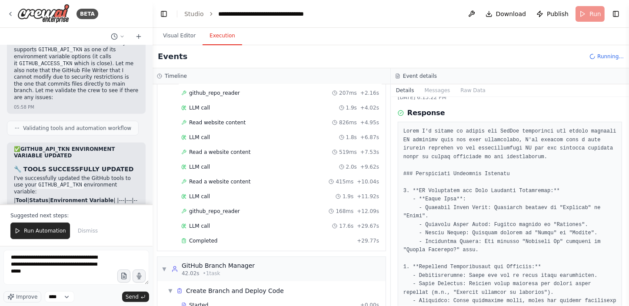
scroll to position [39, 0]
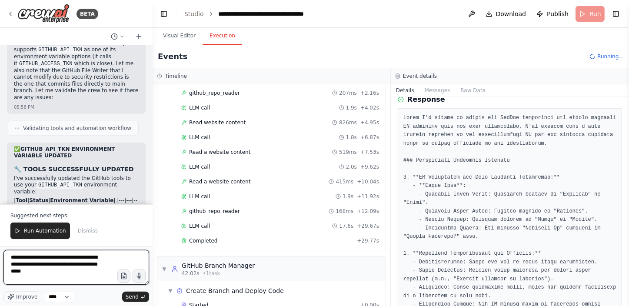
drag, startPoint x: 78, startPoint y: 271, endPoint x: 9, endPoint y: 275, distance: 69.2
click at [9, 275] on textarea "**********" at bounding box center [76, 267] width 146 height 35
drag, startPoint x: 72, startPoint y: 257, endPoint x: 6, endPoint y: 255, distance: 66.6
click at [6, 255] on textarea "**********" at bounding box center [76, 267] width 146 height 35
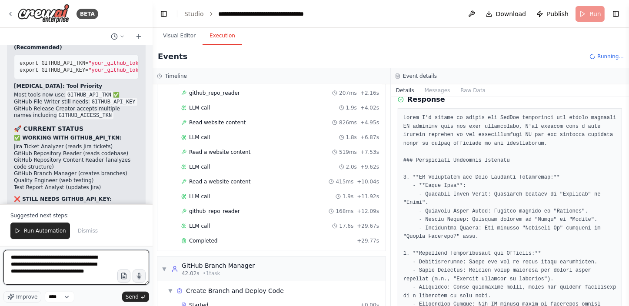
drag, startPoint x: 28, startPoint y: 264, endPoint x: 74, endPoint y: 265, distance: 46.1
click at [74, 265] on textarea "**********" at bounding box center [76, 267] width 146 height 35
drag, startPoint x: 52, startPoint y: 266, endPoint x: 73, endPoint y: 274, distance: 23.4
click at [73, 274] on textarea "**********" at bounding box center [76, 267] width 146 height 35
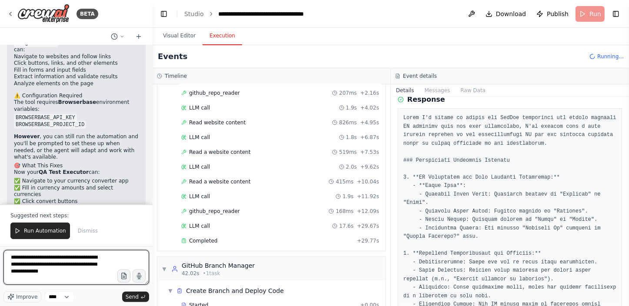
scroll to position [4469, 0]
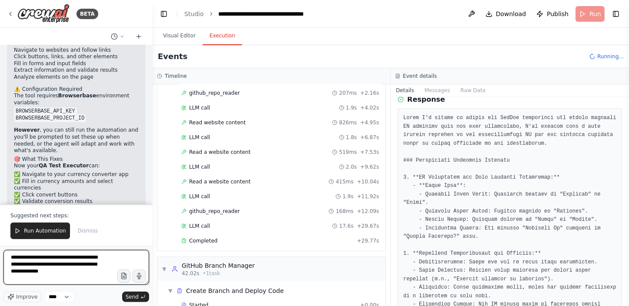
drag, startPoint x: 40, startPoint y: 256, endPoint x: 59, endPoint y: 258, distance: 19.3
click at [59, 258] on textarea "**********" at bounding box center [76, 267] width 146 height 35
drag, startPoint x: 70, startPoint y: 264, endPoint x: 77, endPoint y: 284, distance: 21.2
click at [77, 284] on textarea "**********" at bounding box center [76, 267] width 146 height 35
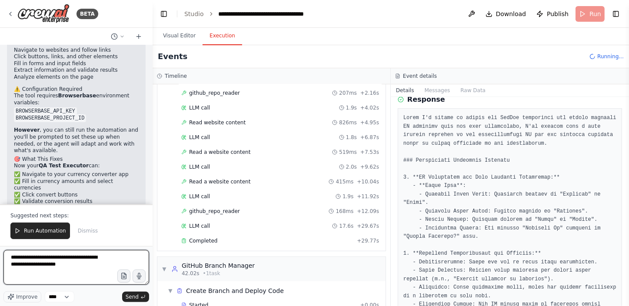
scroll to position [0, 0]
type textarea "**********"
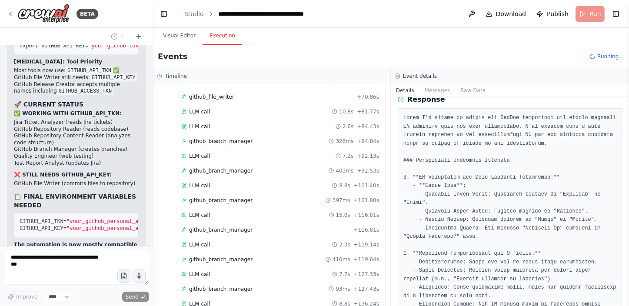
scroll to position [890, 0]
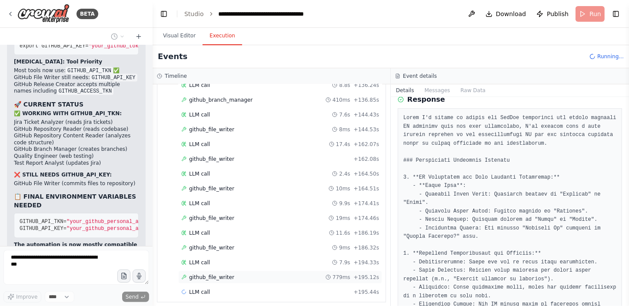
click at [236, 274] on div "github_file_writer 779ms + 195.12s" at bounding box center [280, 277] width 198 height 7
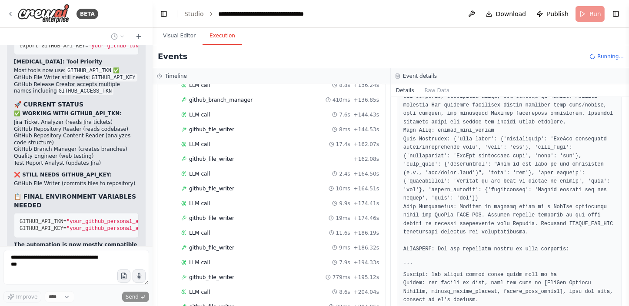
scroll to position [663, 0]
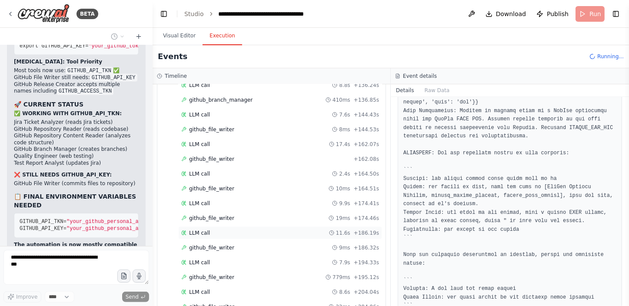
click at [234, 230] on div "LLM call 11.6s + 186.19s" at bounding box center [280, 233] width 198 height 7
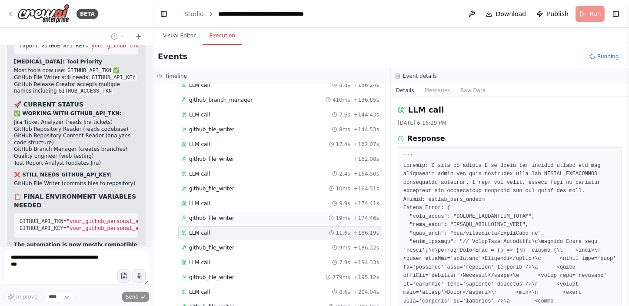
click at [239, 215] on div "github_file_writer 19ms + 174.46s" at bounding box center [280, 218] width 198 height 7
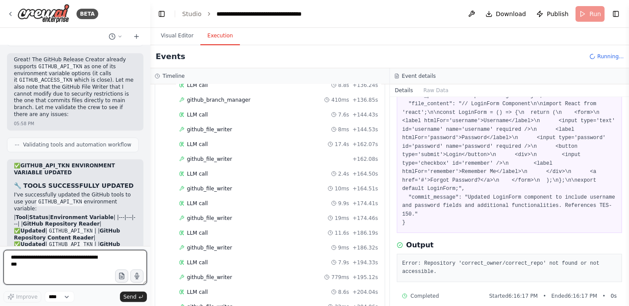
scroll to position [59567, 0]
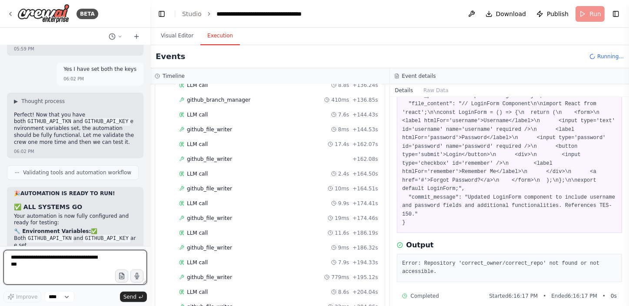
click at [150, 228] on div "BETA Hello! I'm the CrewAI assistant. What kind of automation do you want to bu…" at bounding box center [314, 153] width 629 height 306
click at [147, 228] on div at bounding box center [148, 153] width 3 height 306
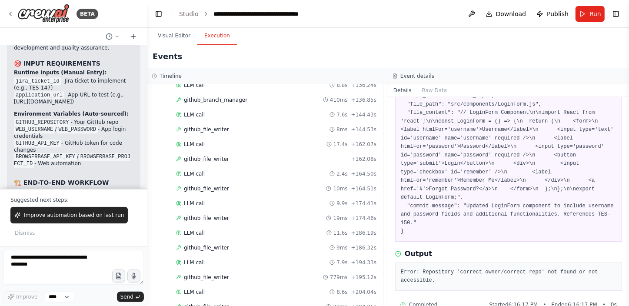
scroll to position [52581, 0]
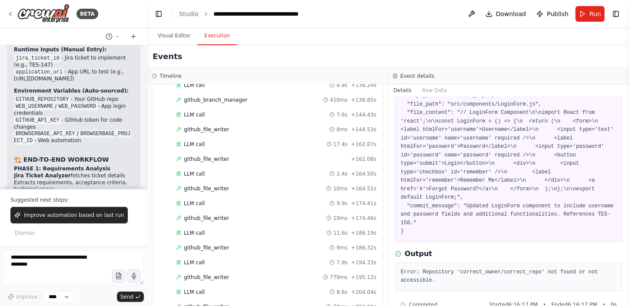
drag, startPoint x: 13, startPoint y: 81, endPoint x: 90, endPoint y: 165, distance: 113.5
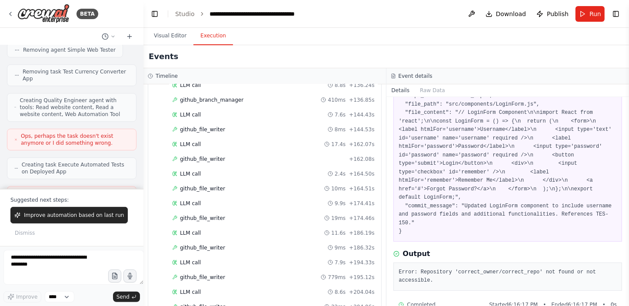
scroll to position [53518, 0]
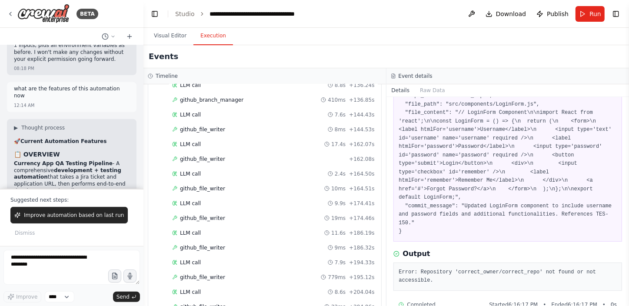
drag, startPoint x: 90, startPoint y: 165, endPoint x: 143, endPoint y: 151, distance: 54.8
click at [143, 150] on div "BETA Hello! I'm the CrewAI assistant. What kind of automation do you want to bu…" at bounding box center [314, 153] width 629 height 306
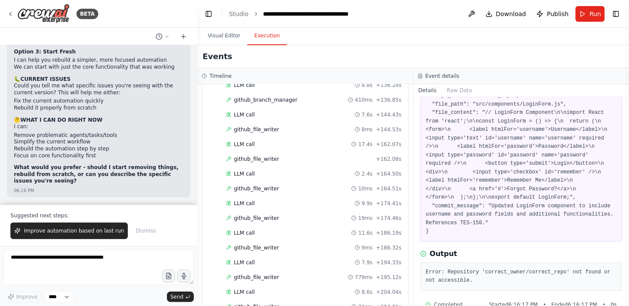
scroll to position [87, 0]
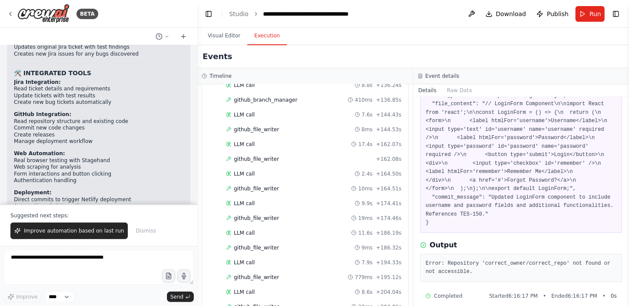
drag, startPoint x: 141, startPoint y: 152, endPoint x: 180, endPoint y: 131, distance: 43.4
click at [200, 155] on div "BETA Hello! I'm the CrewAI assistant. What kind of automation do you want to bu…" at bounding box center [314, 153] width 629 height 306
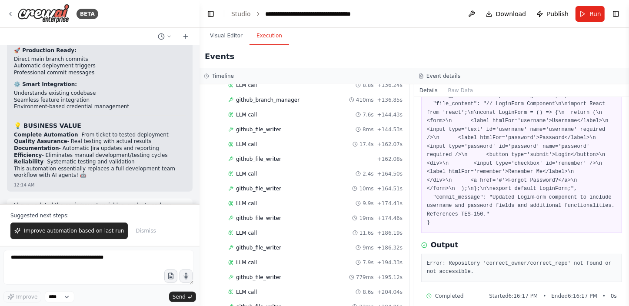
scroll to position [44116, 0]
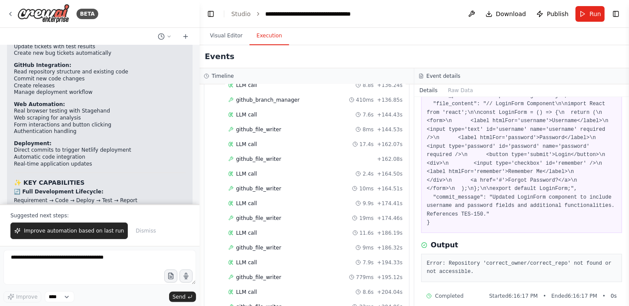
click at [170, 35] on icon at bounding box center [169, 36] width 5 height 5
click at [194, 80] on div at bounding box center [100, 153] width 200 height 306
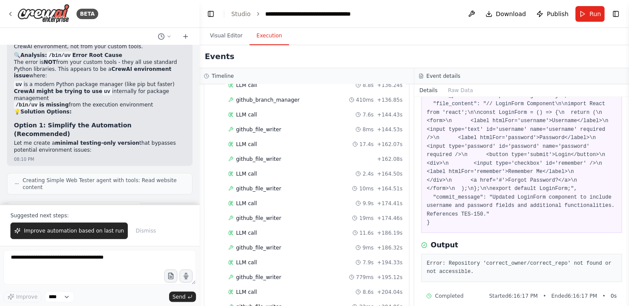
scroll to position [42069, 0]
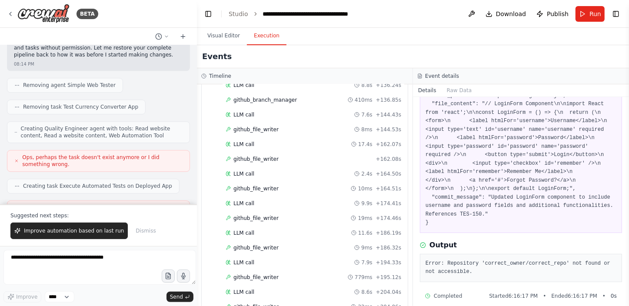
scroll to position [43360, 0]
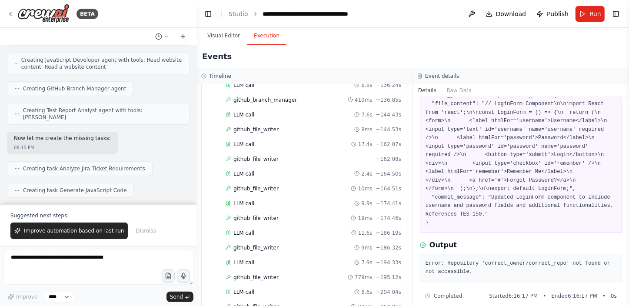
click at [197, 169] on div "BETA Hello! I'm the CrewAI assistant. What kind of automation do you want to bu…" at bounding box center [314, 153] width 629 height 306
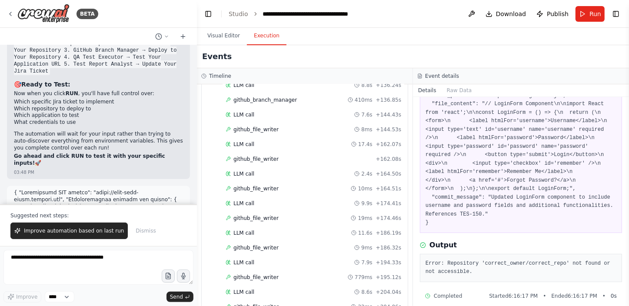
scroll to position [36488, 0]
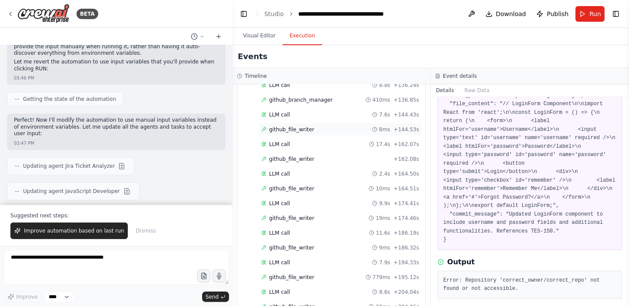
drag, startPoint x: 196, startPoint y: 127, endPoint x: 233, endPoint y: 125, distance: 37.0
click at [233, 125] on div "BETA Hello! I'm the CrewAI assistant. What kind of automation do you want to bu…" at bounding box center [314, 153] width 629 height 306
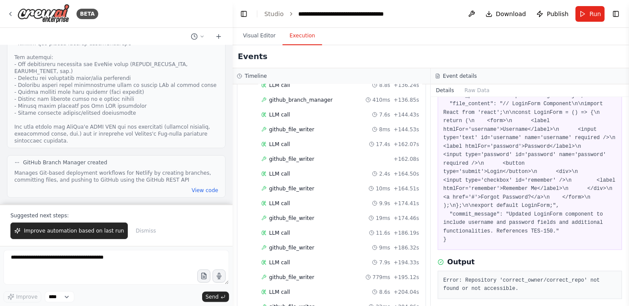
scroll to position [20856, 0]
click at [141, 135] on div "Hello! I'm the CrewAI assistant. What kind of automation do you want to build? …" at bounding box center [116, 124] width 233 height 159
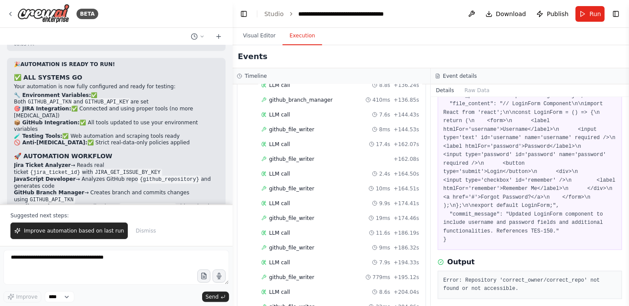
scroll to position [47715, 0]
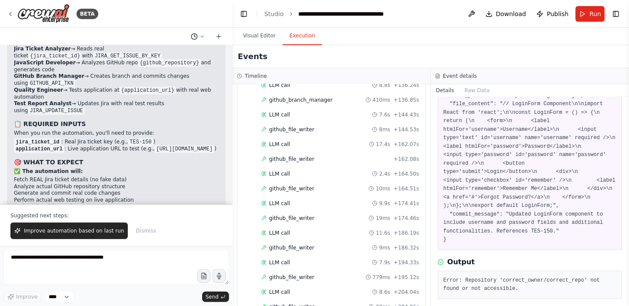
click at [202, 36] on icon at bounding box center [202, 36] width 5 height 5
drag, startPoint x: 230, startPoint y: 190, endPoint x: 216, endPoint y: 35, distance: 156.2
click at [232, 104] on div at bounding box center [116, 153] width 233 height 306
click at [203, 36] on icon at bounding box center [202, 36] width 3 height 1
click at [199, 53] on span "I have provide GITHUB_API_TKN as GITHUB_API_KEY is a reserved keyword" at bounding box center [171, 54] width 78 height 7
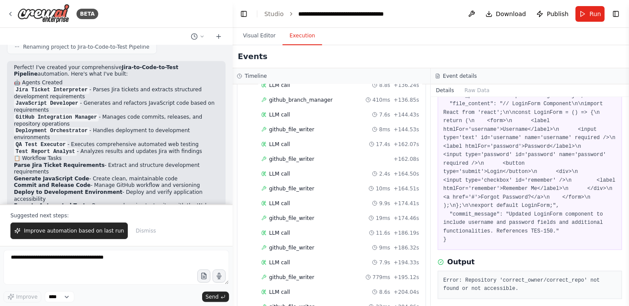
scroll to position [1146, 0]
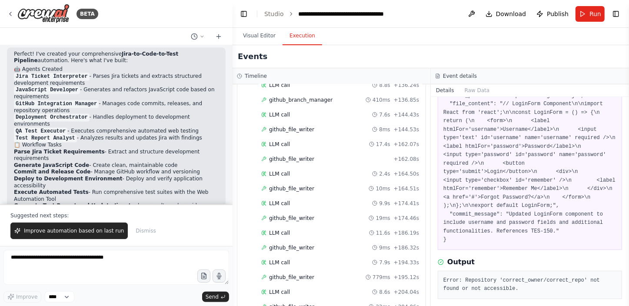
click at [181, 114] on li "Deployment Orchestrator - Handles deployment to development environments" at bounding box center [116, 121] width 205 height 14
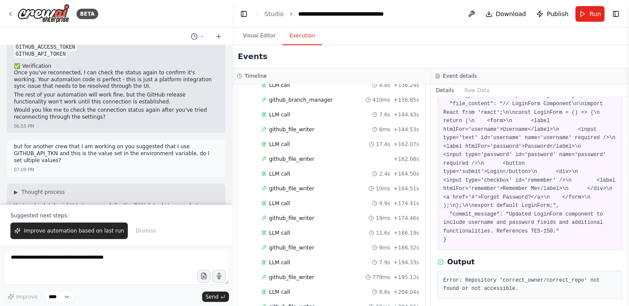
scroll to position [6216, 0]
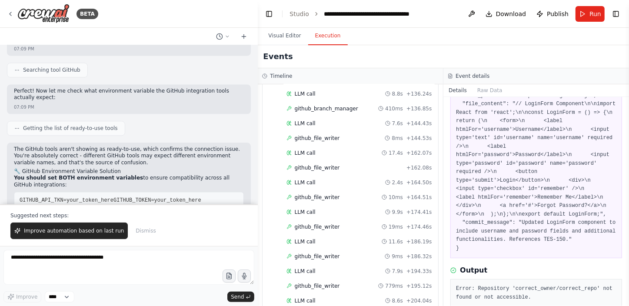
drag, startPoint x: 232, startPoint y: 99, endPoint x: 271, endPoint y: 100, distance: 39.6
click at [271, 100] on div "BETA Hello! I'm the CrewAI assistant. What kind of automation do you want to bu…" at bounding box center [314, 153] width 629 height 306
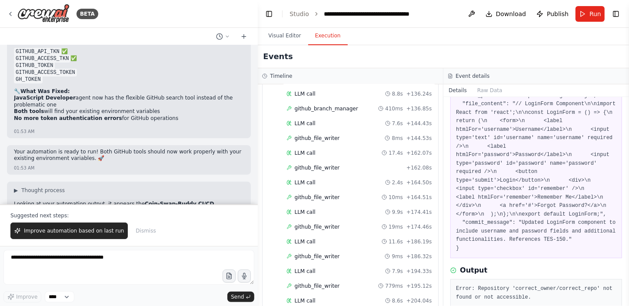
scroll to position [14035, 0]
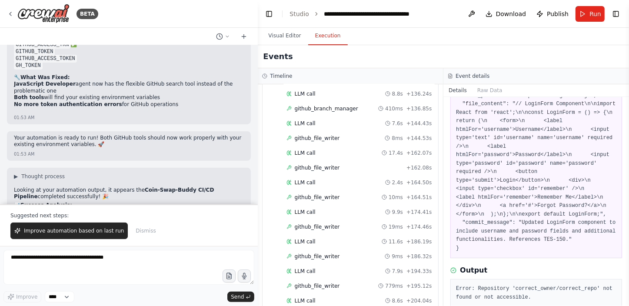
copy p "INR"
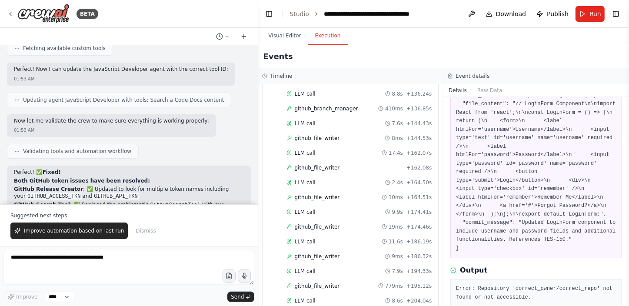
scroll to position [13810, 0]
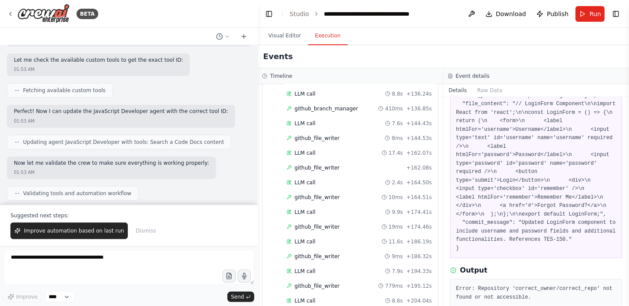
drag, startPoint x: 13, startPoint y: 135, endPoint x: 67, endPoint y: 170, distance: 64.8
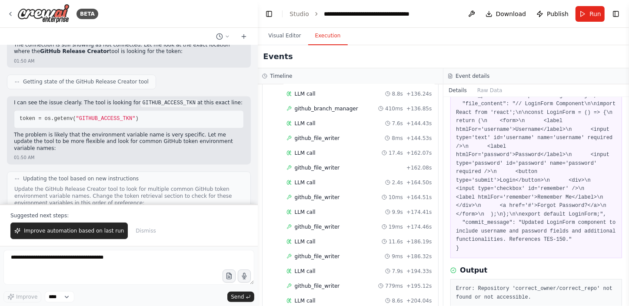
scroll to position [12664, 0]
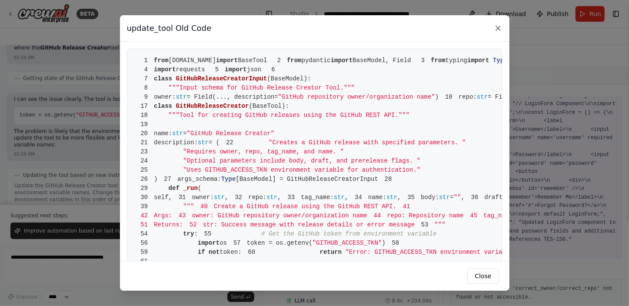
click at [500, 27] on icon at bounding box center [498, 28] width 4 height 4
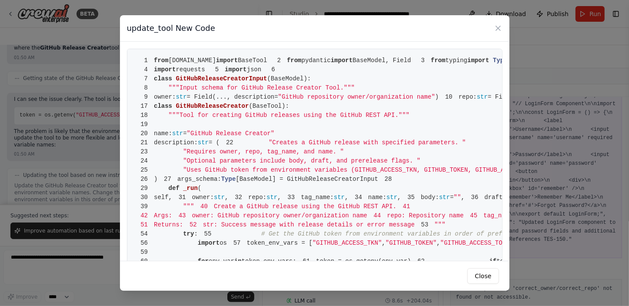
click at [500, 25] on icon at bounding box center [498, 28] width 9 height 9
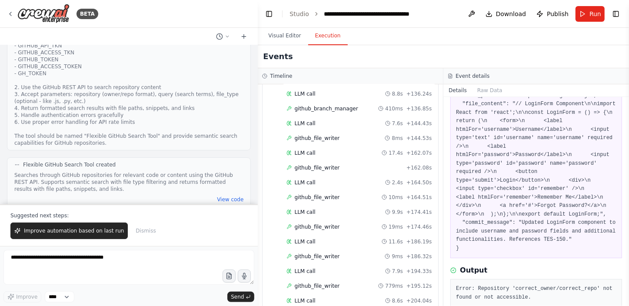
scroll to position [13651, 0]
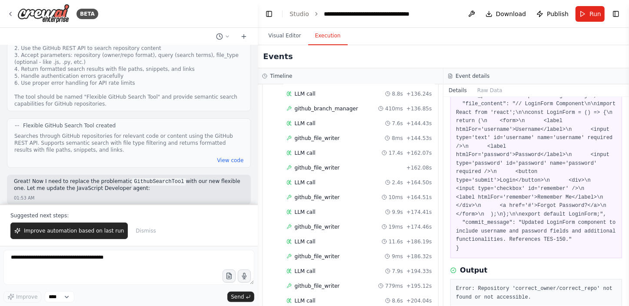
drag, startPoint x: 13, startPoint y: 89, endPoint x: 97, endPoint y: 150, distance: 103.9
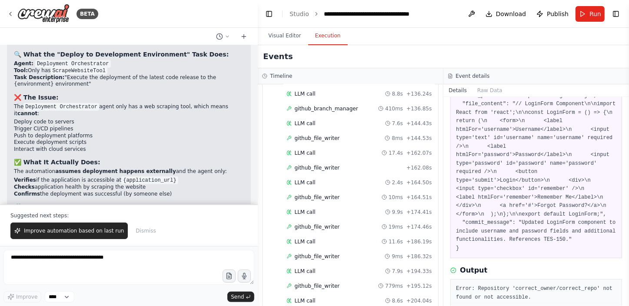
scroll to position [7604, 0]
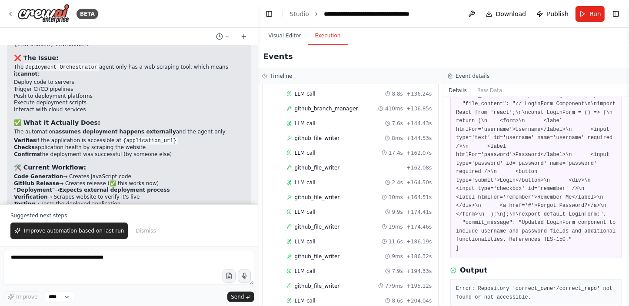
drag, startPoint x: 204, startPoint y: 87, endPoint x: 22, endPoint y: 61, distance: 183.9
click at [22, 61] on div "📋 Deployment Analysis Looking at your automation, the answer is no - this autom…" at bounding box center [129, 135] width 230 height 301
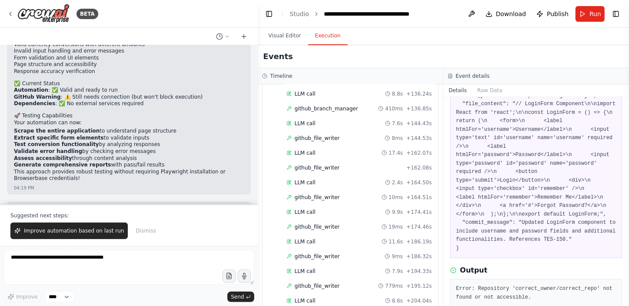
scroll to position [5510, 0]
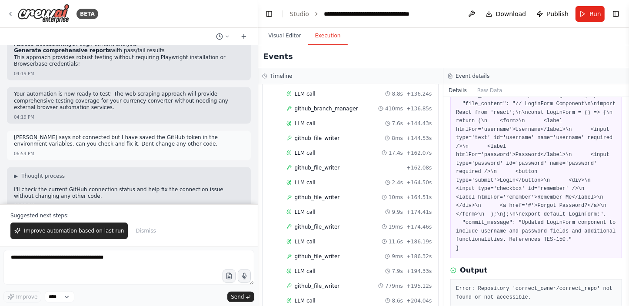
copy div "The GitHub connection is still showing as disconnected despite your environment…"
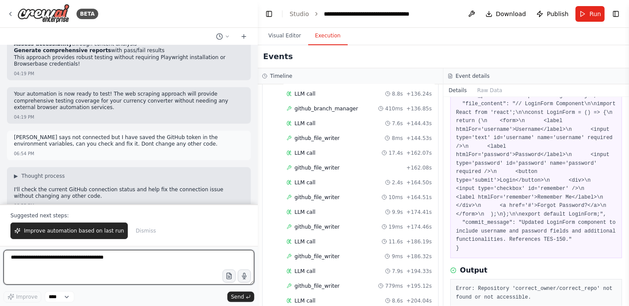
click at [102, 263] on textarea at bounding box center [128, 267] width 251 height 35
paste textarea "**********"
type textarea "**********"
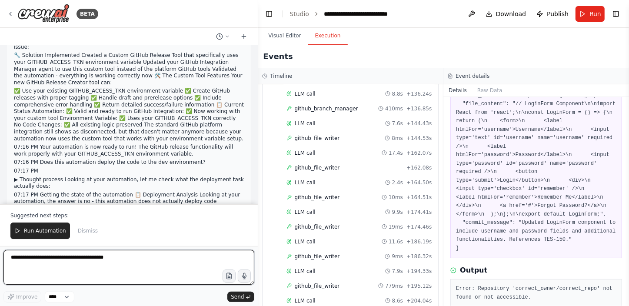
scroll to position [48174, 0]
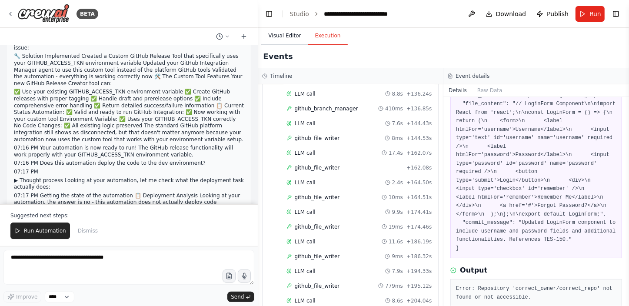
click at [286, 32] on button "Visual Editor" at bounding box center [284, 36] width 47 height 18
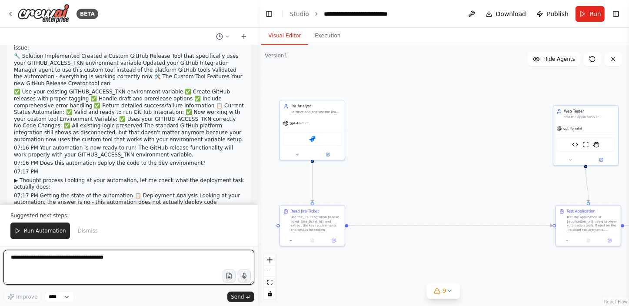
click at [54, 261] on textarea at bounding box center [128, 267] width 251 height 35
type textarea "**********"
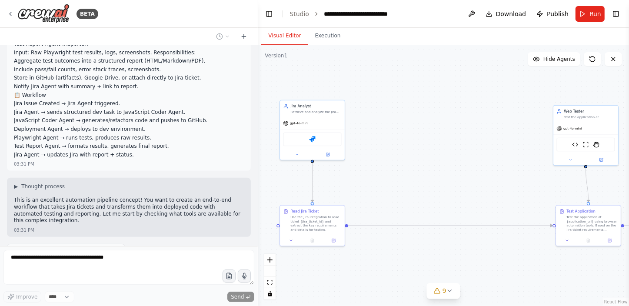
scroll to position [0, 0]
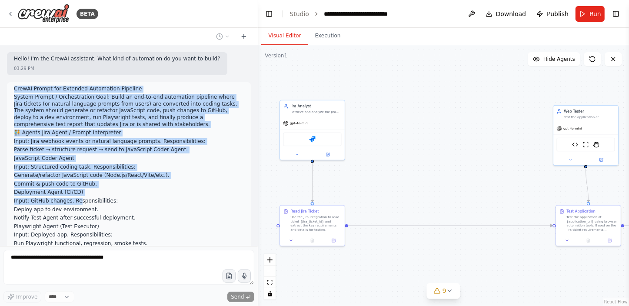
drag, startPoint x: 13, startPoint y: 89, endPoint x: 72, endPoint y: 197, distance: 122.8
click at [72, 197] on div "CrewAI Prompt for Extended Automation Pipeline System Prompt / Orchestration Go…" at bounding box center [129, 231] width 230 height 291
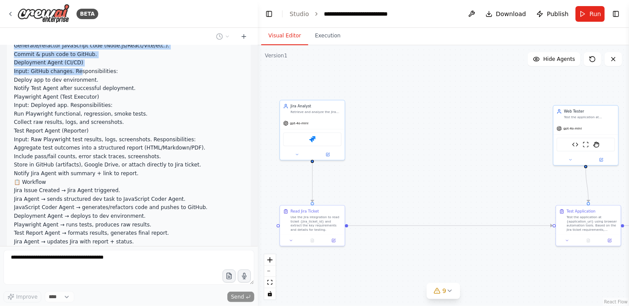
scroll to position [197, 0]
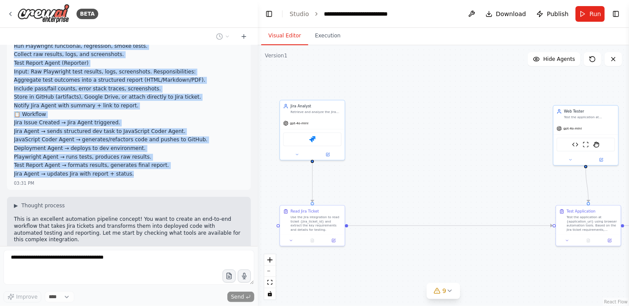
click at [122, 175] on p "Jira Agent → updates Jira with report + status." at bounding box center [129, 174] width 230 height 7
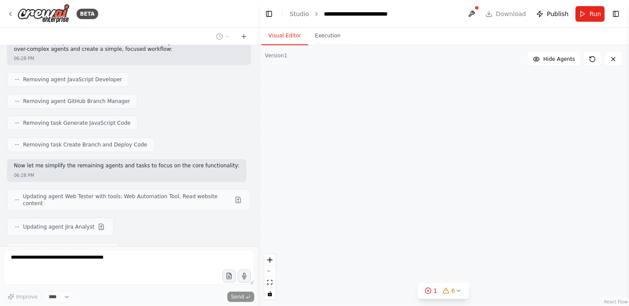
scroll to position [48663, 0]
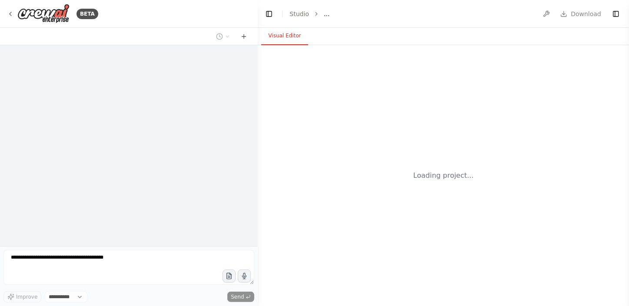
select select "****"
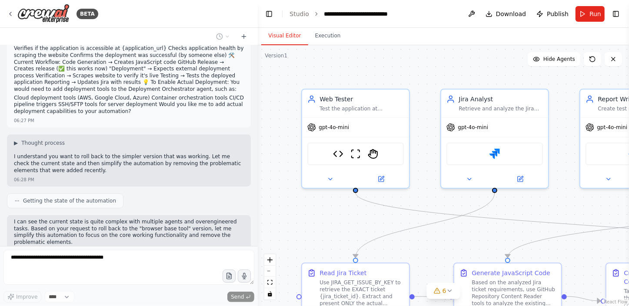
scroll to position [48358, 0]
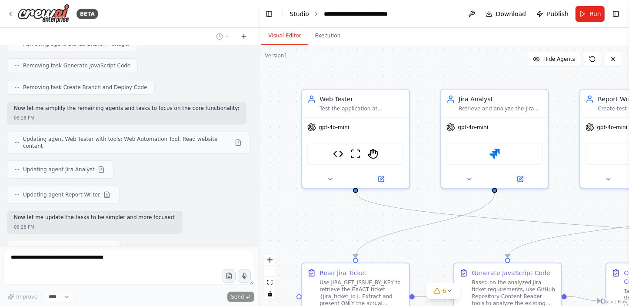
click at [295, 15] on link "Studio" at bounding box center [300, 13] width 20 height 7
click at [295, 12] on link "Studio" at bounding box center [300, 13] width 20 height 7
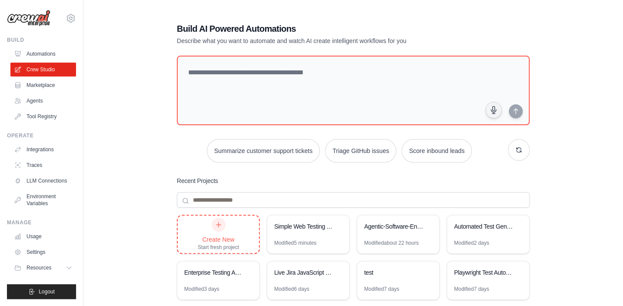
click at [216, 223] on icon at bounding box center [218, 224] width 7 height 7
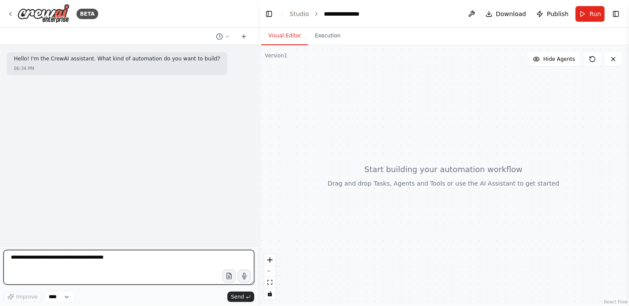
click at [89, 259] on textarea at bounding box center [128, 267] width 251 height 35
paste textarea "**********"
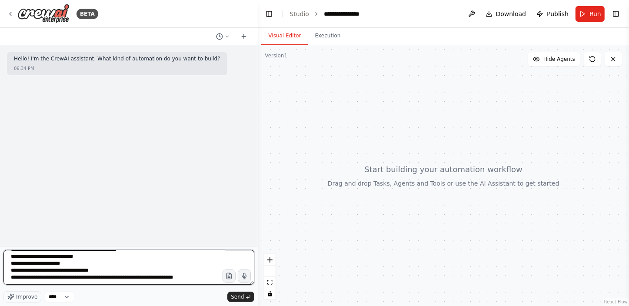
scroll to position [1843, 0]
type textarea "**********"
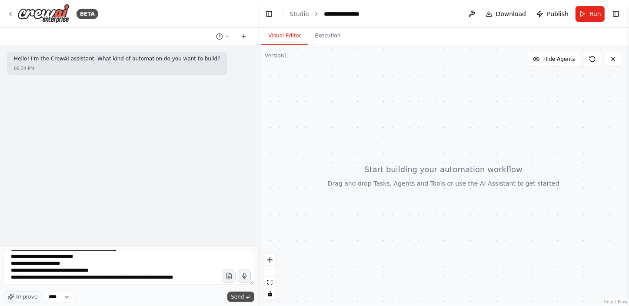
click at [238, 297] on span "Send" at bounding box center [237, 296] width 13 height 7
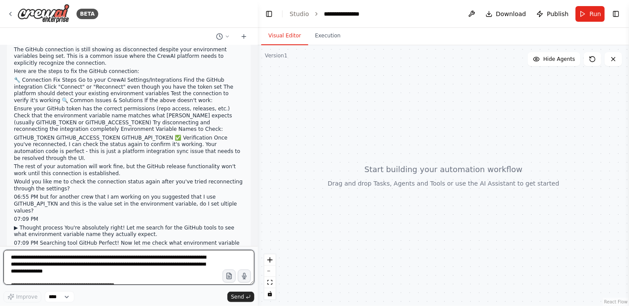
scroll to position [0, 0]
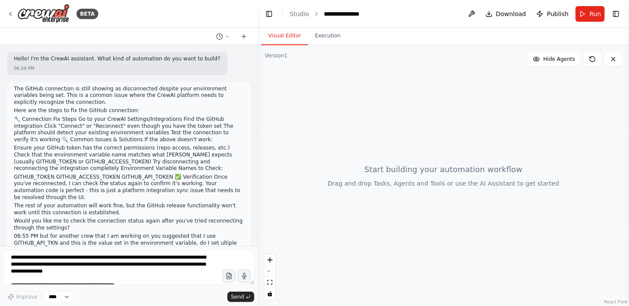
click at [197, 143] on p "🔧 Connection Fix Steps Go to your CrewAI Settings/Integrations Find the GitHub …" at bounding box center [129, 129] width 230 height 27
click at [297, 14] on link "Studio" at bounding box center [300, 13] width 20 height 7
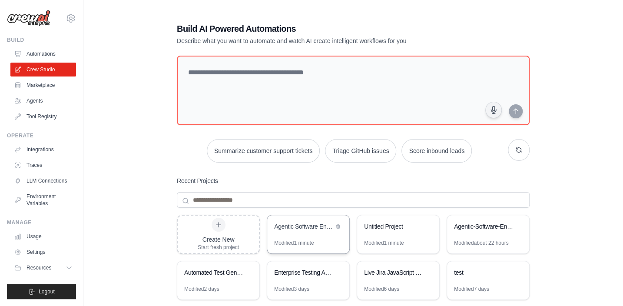
click at [317, 226] on div "Agentic Software Engineering - Full Automation" at bounding box center [304, 226] width 60 height 9
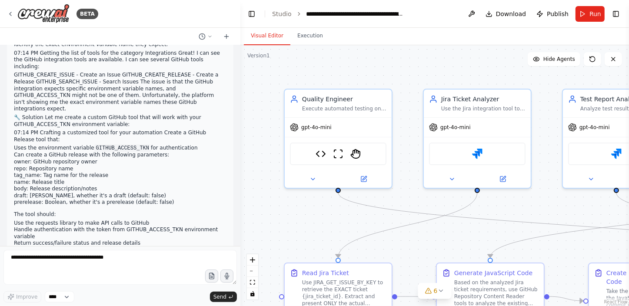
scroll to position [49779, 0]
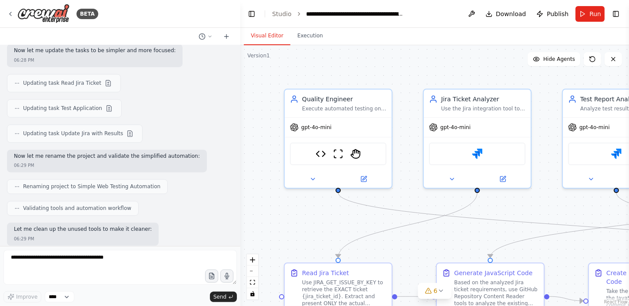
drag, startPoint x: 254, startPoint y: 124, endPoint x: 177, endPoint y: 127, distance: 77.9
click at [226, 124] on div "BETA Hello! I'm the CrewAI assistant. What kind of automation do you want to bu…" at bounding box center [120, 153] width 240 height 306
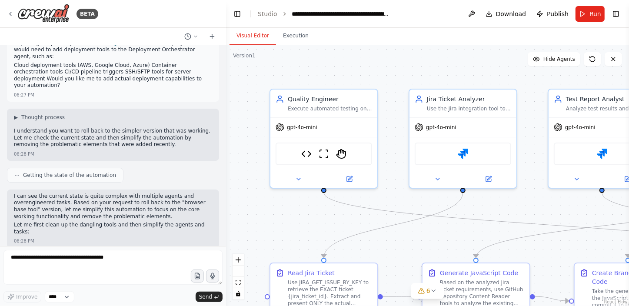
scroll to position [50478, 0]
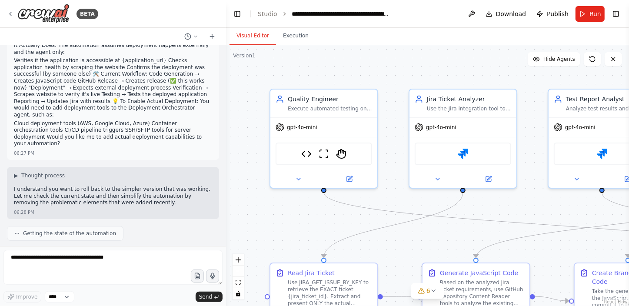
click at [223, 233] on div "BETA Hello! I'm the CrewAI assistant. What kind of automation do you want to bu…" at bounding box center [314, 153] width 629 height 306
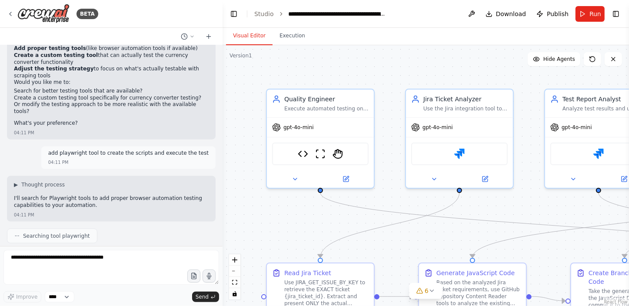
scroll to position [0, 0]
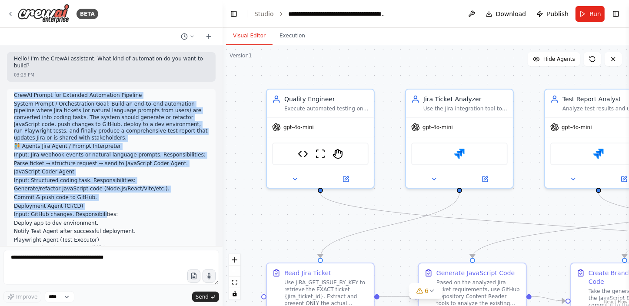
drag, startPoint x: 13, startPoint y: 86, endPoint x: 95, endPoint y: 207, distance: 145.7
click at [95, 207] on div "CrewAI Prompt for Extended Automation Pipeline System Prompt / Orchestration Go…" at bounding box center [111, 241] width 195 height 298
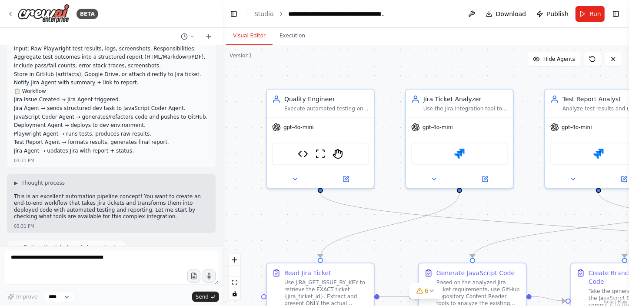
scroll to position [237, 0]
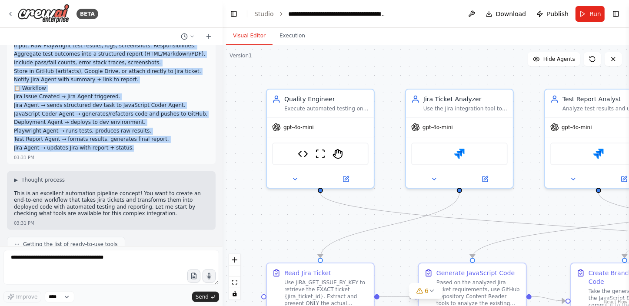
click at [120, 145] on p "Jira Agent → updates Jira with report + status." at bounding box center [111, 148] width 195 height 7
copy div "CrewAI Prompt for Extended Automation Pipeline System Prompt / Orchestration Go…"
click at [263, 13] on link "Studio" at bounding box center [264, 13] width 20 height 7
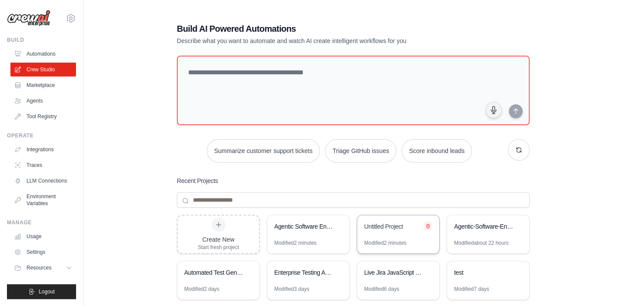
click at [428, 224] on icon at bounding box center [427, 226] width 3 height 4
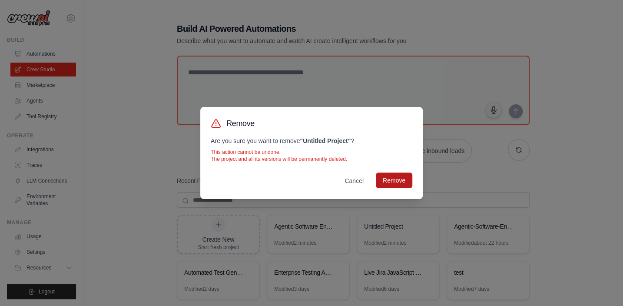
click at [401, 180] on button "Remove" at bounding box center [394, 181] width 37 height 16
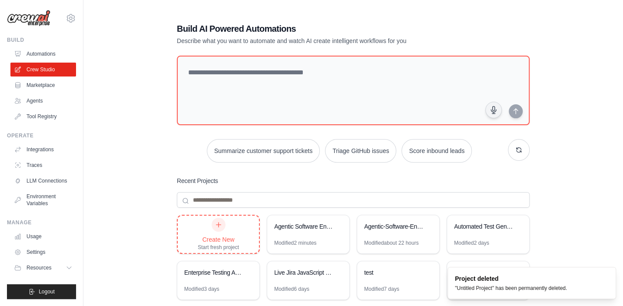
click at [223, 226] on div at bounding box center [219, 225] width 14 height 14
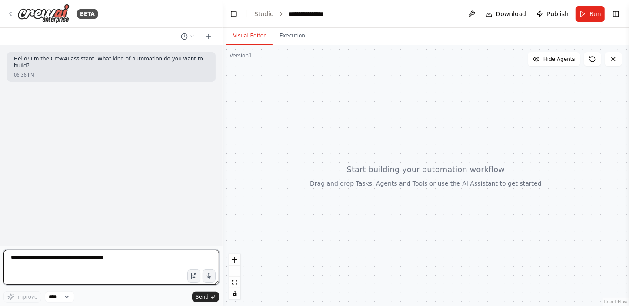
click at [82, 261] on textarea at bounding box center [111, 267] width 216 height 35
paste textarea "**********"
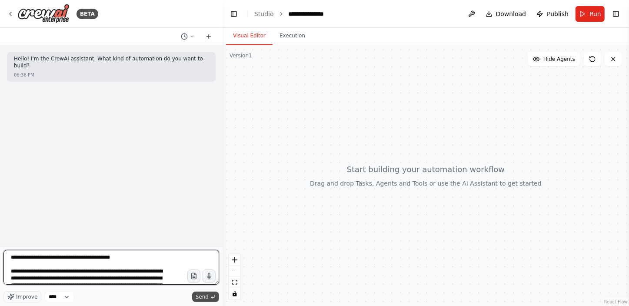
type textarea "**********"
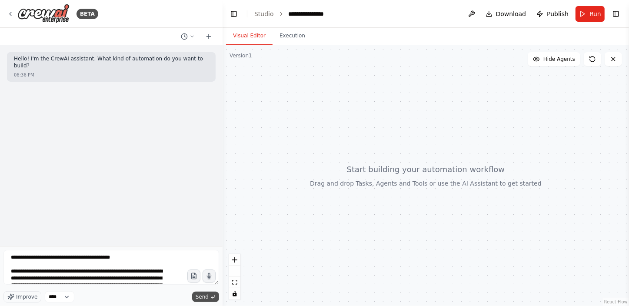
click at [201, 298] on span "Send" at bounding box center [202, 296] width 13 height 7
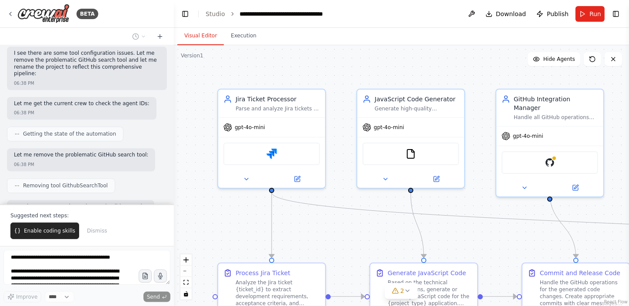
scroll to position [1444, 0]
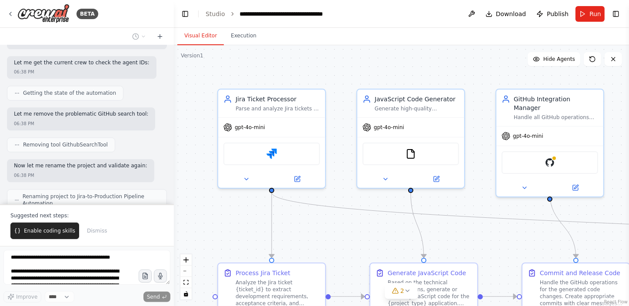
drag, startPoint x: 222, startPoint y: 67, endPoint x: 174, endPoint y: 69, distance: 48.3
click at [174, 69] on div "BETA Hello! I'm the CrewAI assistant. What kind of automation do you want to bu…" at bounding box center [314, 153] width 629 height 306
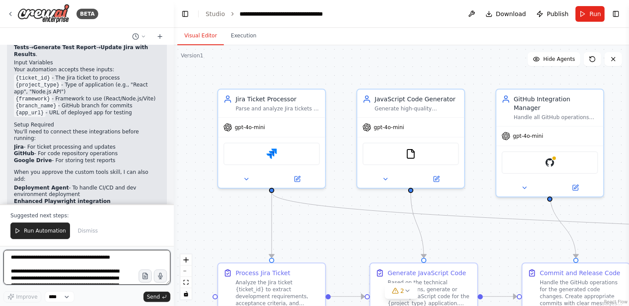
scroll to position [1783, 0]
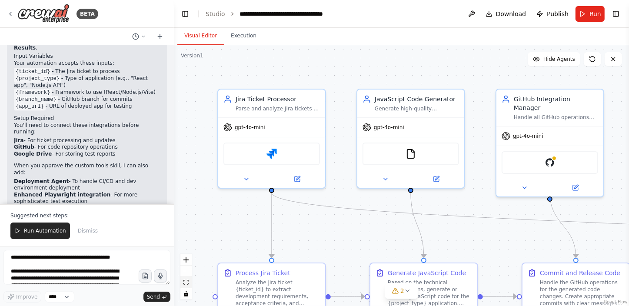
click at [185, 281] on icon "fit view" at bounding box center [185, 282] width 5 height 5
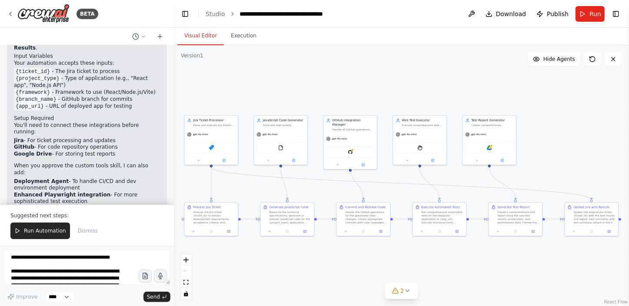
drag, startPoint x: 84, startPoint y: 170, endPoint x: 43, endPoint y: 174, distance: 40.7
click at [43, 232] on p "Would you like me to add the custom deployment and testing tools once you appro…" at bounding box center [87, 242] width 146 height 20
copy p "custom deployment and testing tools"
click at [78, 261] on textarea at bounding box center [86, 267] width 167 height 35
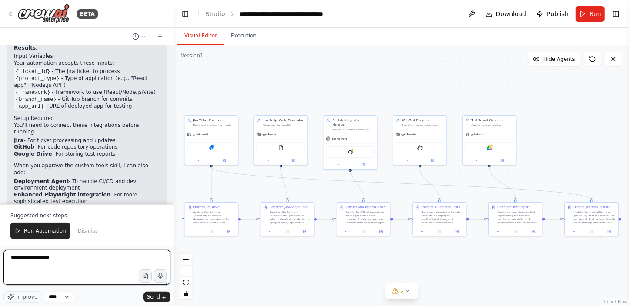
paste textarea "**********"
click at [110, 260] on textarea "**********" at bounding box center [86, 267] width 167 height 35
type textarea "**********"
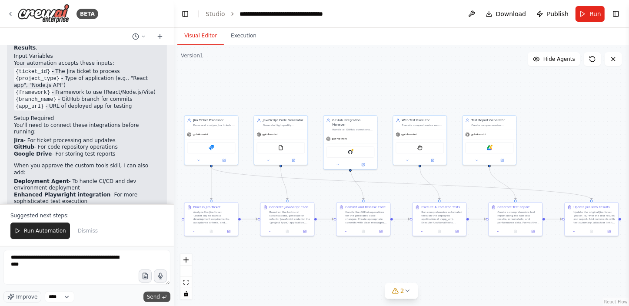
click at [160, 295] on button "Send" at bounding box center [156, 297] width 27 height 10
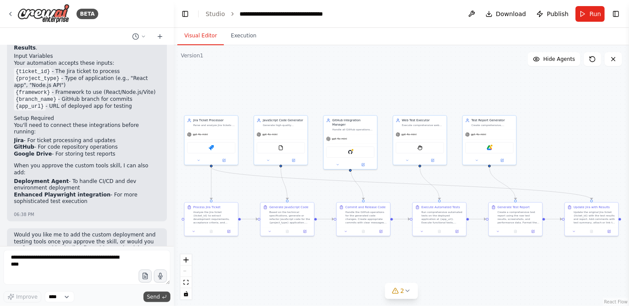
scroll to position [1794, 0]
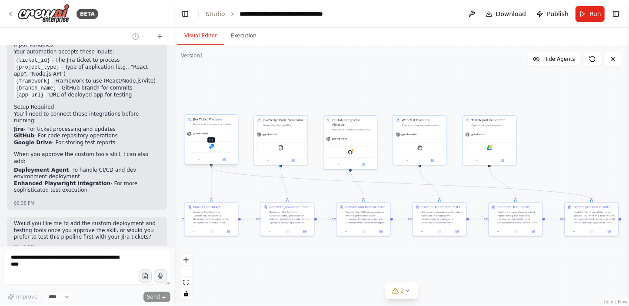
click at [212, 145] on img at bounding box center [211, 146] width 5 height 5
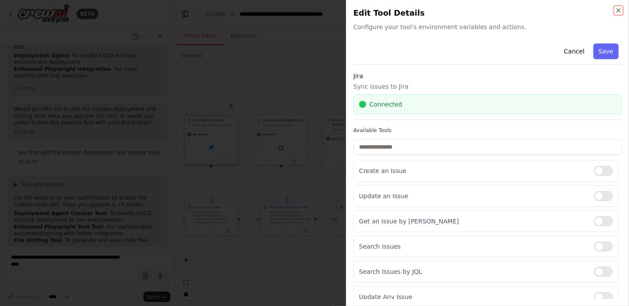
scroll to position [1915, 0]
click at [603, 193] on div at bounding box center [603, 196] width 19 height 10
click at [603, 222] on div at bounding box center [603, 221] width 19 height 10
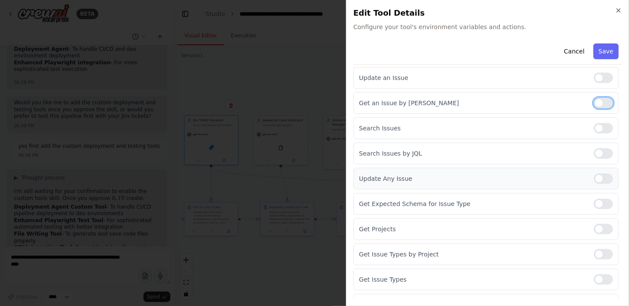
scroll to position [158, 0]
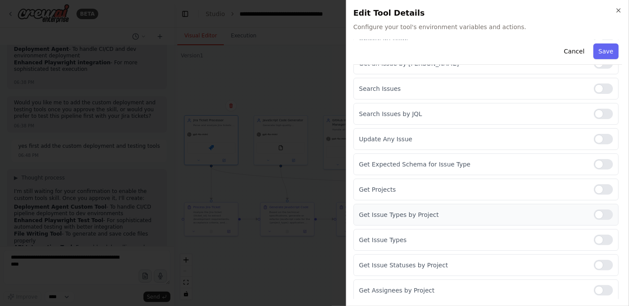
click at [605, 214] on div at bounding box center [603, 215] width 19 height 10
click at [603, 236] on div at bounding box center [603, 240] width 19 height 10
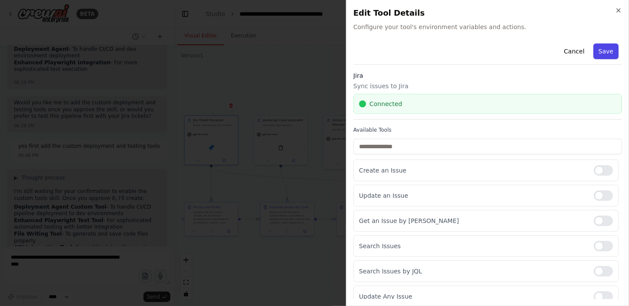
click at [603, 47] on button "Save" at bounding box center [605, 51] width 25 height 16
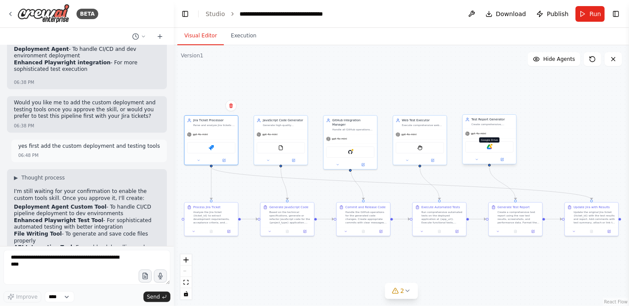
click at [490, 146] on img at bounding box center [489, 146] width 5 height 5
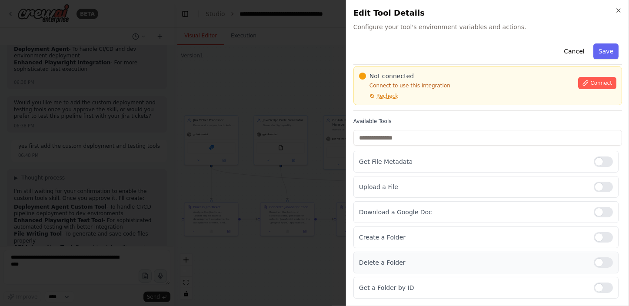
scroll to position [23, 0]
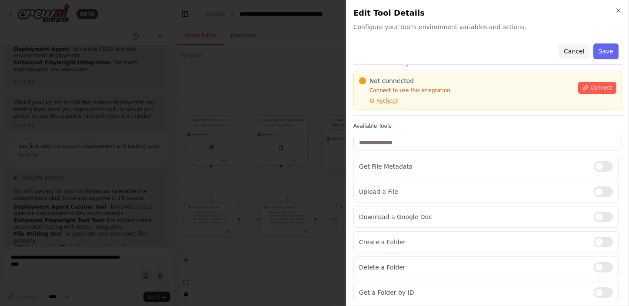
click at [570, 49] on button "Cancel" at bounding box center [574, 51] width 31 height 16
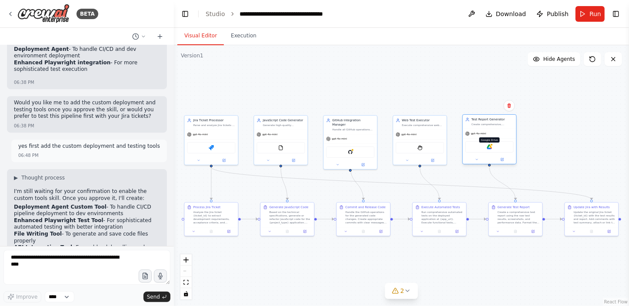
click at [489, 146] on img at bounding box center [489, 146] width 5 height 5
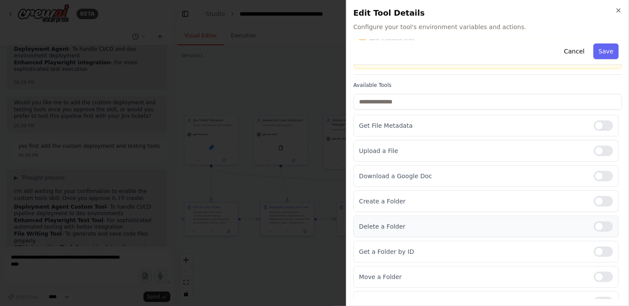
scroll to position [0, 0]
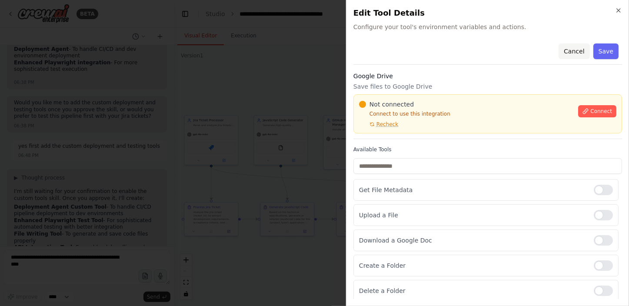
click at [568, 50] on button "Cancel" at bounding box center [574, 51] width 31 height 16
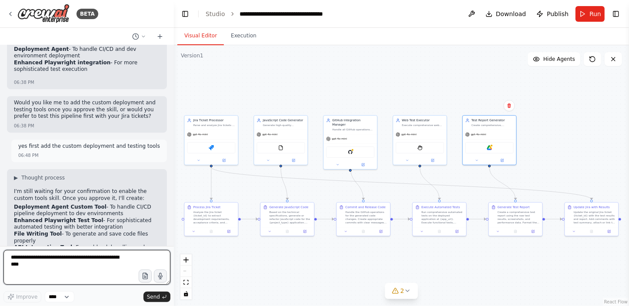
click at [96, 261] on textarea "**********" at bounding box center [86, 267] width 167 height 35
type textarea "********"
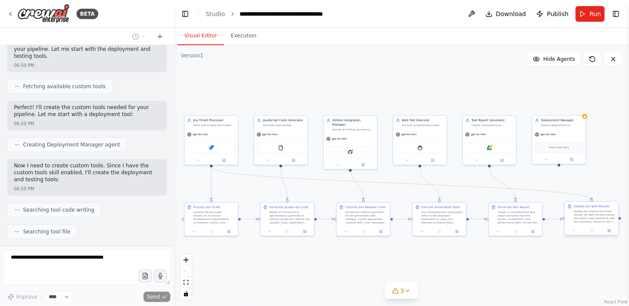
scroll to position [2252, 0]
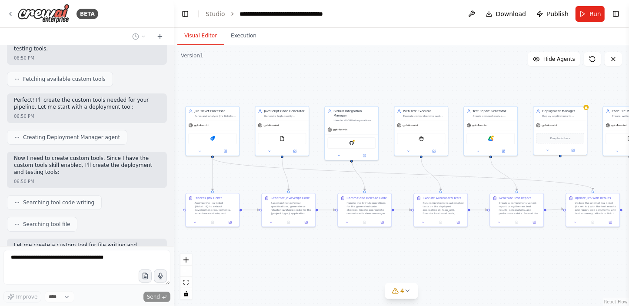
drag, startPoint x: 453, startPoint y: 267, endPoint x: 454, endPoint y: 258, distance: 9.2
click at [454, 258] on div ".deletable-edge-delete-btn { width: 20px; height: 20px; border: 0px solid #ffff…" at bounding box center [401, 175] width 455 height 261
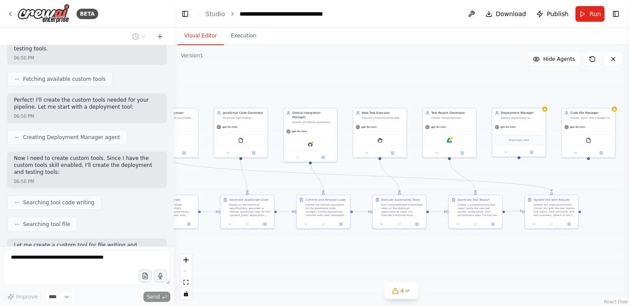
drag, startPoint x: 454, startPoint y: 257, endPoint x: 413, endPoint y: 258, distance: 41.3
click at [413, 258] on div ".deletable-edge-delete-btn { width: 20px; height: 20px; border: 0px solid #ffff…" at bounding box center [401, 175] width 455 height 261
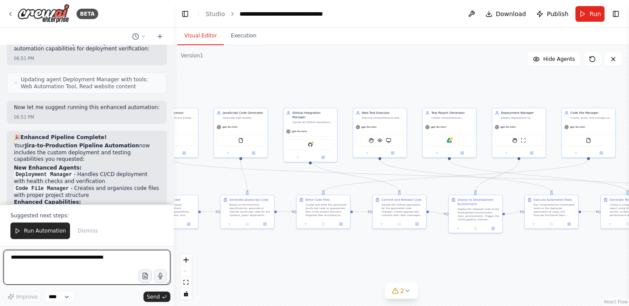
scroll to position [3044, 0]
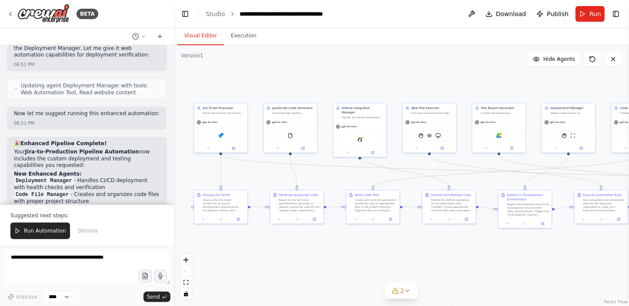
drag, startPoint x: 529, startPoint y: 266, endPoint x: 579, endPoint y: 261, distance: 49.8
click at [579, 261] on div ".deletable-edge-delete-btn { width: 20px; height: 20px; border: 0px solid #ffff…" at bounding box center [401, 175] width 455 height 261
click at [83, 260] on textarea at bounding box center [86, 267] width 167 height 35
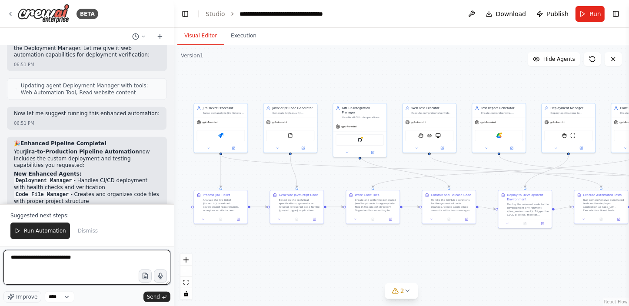
click at [89, 257] on textarea "**********" at bounding box center [86, 267] width 167 height 35
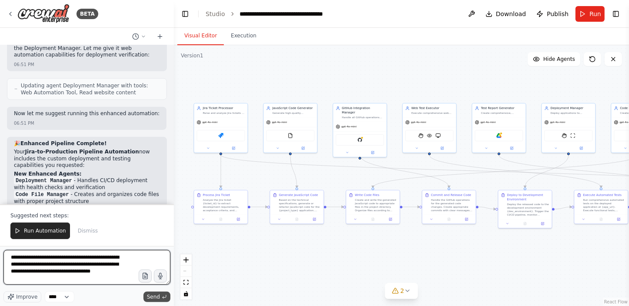
type textarea "**********"
click at [160, 296] on span "Send" at bounding box center [153, 296] width 13 height 7
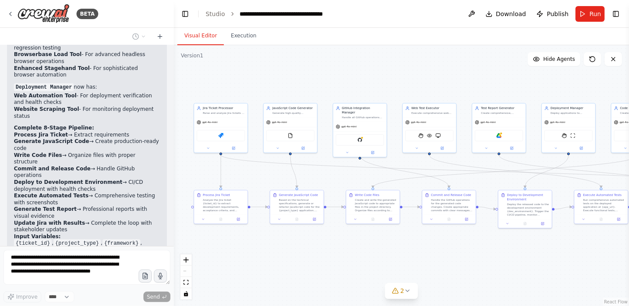
scroll to position [3226, 0]
click at [445, 148] on button at bounding box center [442, 147] width 25 height 5
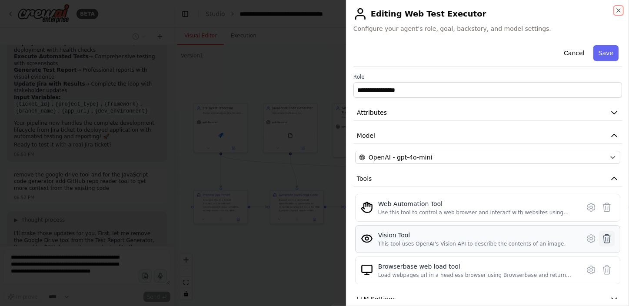
scroll to position [3372, 0]
click at [602, 240] on icon at bounding box center [607, 238] width 10 height 10
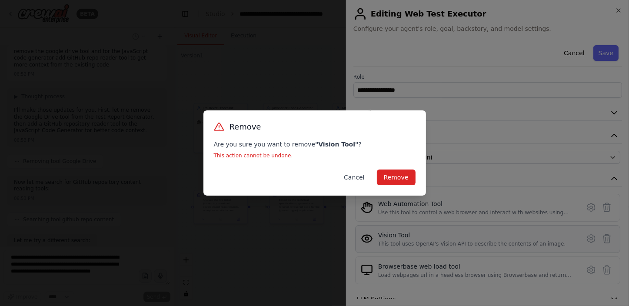
scroll to position [3495, 0]
click at [354, 176] on button "Cancel" at bounding box center [354, 178] width 34 height 16
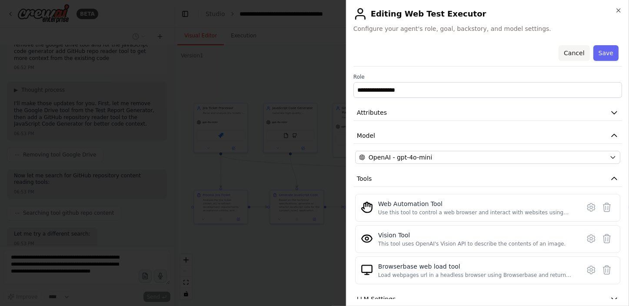
click at [567, 53] on button "Cancel" at bounding box center [574, 53] width 31 height 16
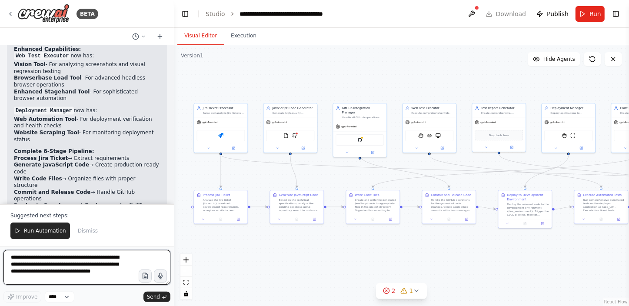
scroll to position [3214, 0]
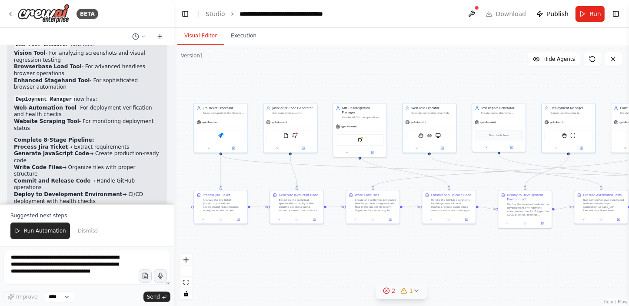
click at [386, 291] on icon at bounding box center [386, 290] width 7 height 7
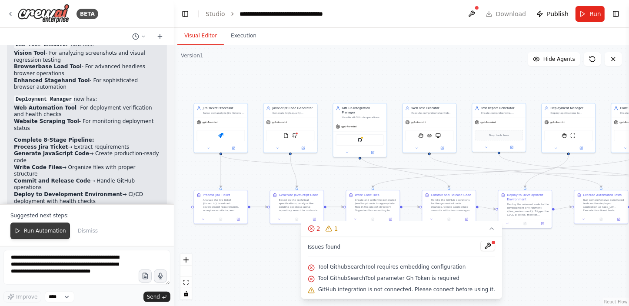
click at [35, 231] on span "Run Automation" at bounding box center [45, 230] width 42 height 7
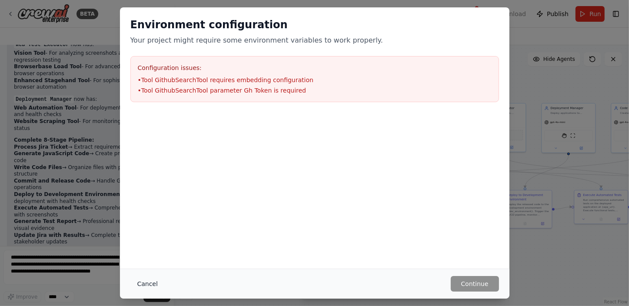
click at [146, 282] on button "Cancel" at bounding box center [147, 284] width 34 height 16
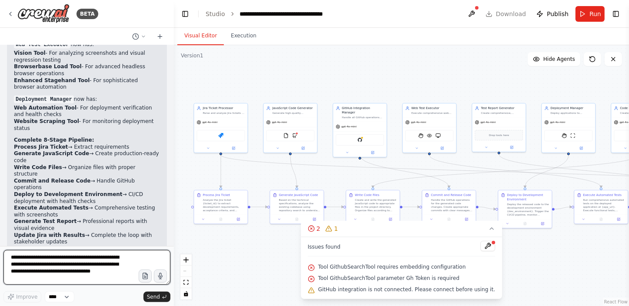
click at [86, 266] on textarea "**********" at bounding box center [86, 267] width 167 height 35
type textarea "**********"
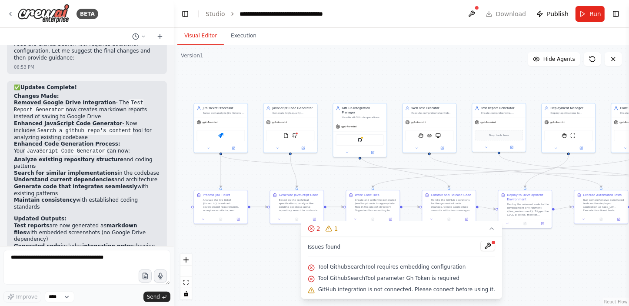
scroll to position [4022, 0]
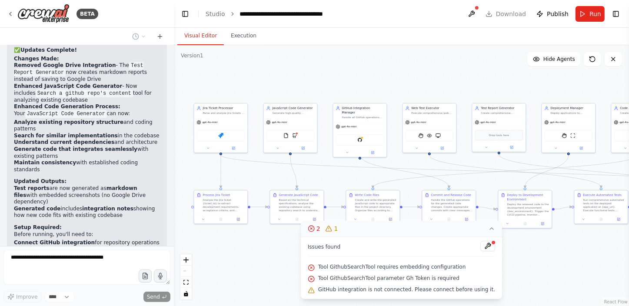
click at [488, 229] on icon at bounding box center [491, 228] width 7 height 7
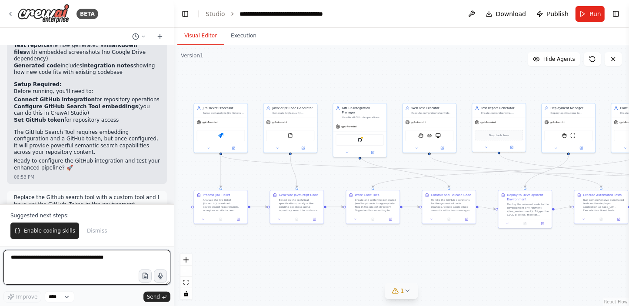
scroll to position [4172, 0]
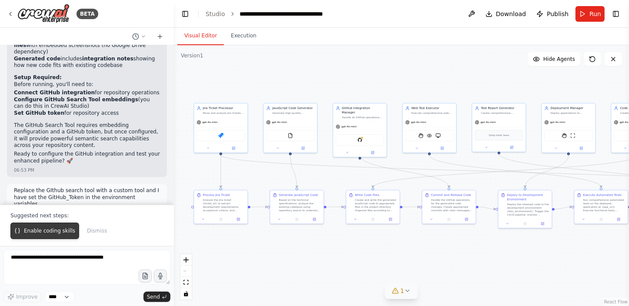
click at [67, 230] on span "Enable coding skills" at bounding box center [49, 230] width 51 height 7
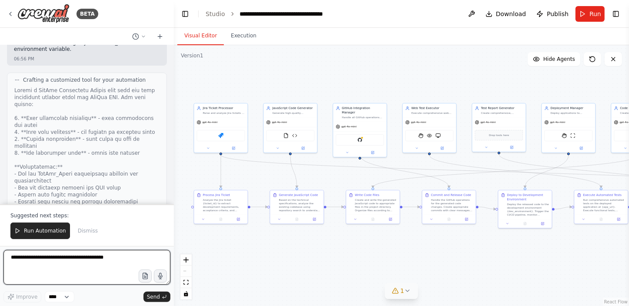
scroll to position [5245, 0]
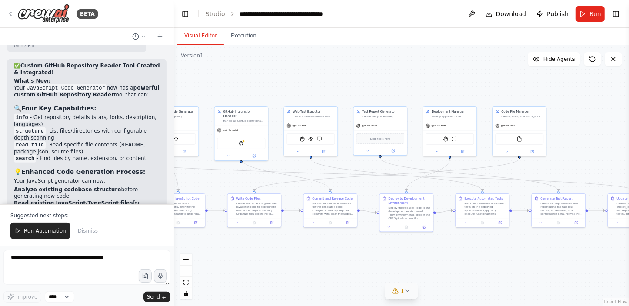
drag, startPoint x: 570, startPoint y: 257, endPoint x: 454, endPoint y: 261, distance: 116.1
click at [454, 261] on div ".deletable-edge-delete-btn { width: 20px; height: 20px; border: 0px solid #ffff…" at bounding box center [401, 175] width 455 height 261
click at [189, 283] on button "fit view" at bounding box center [185, 282] width 11 height 11
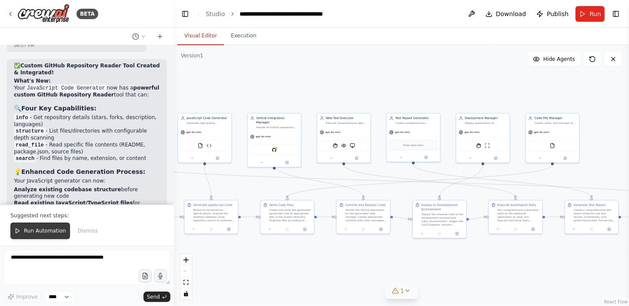
click at [50, 229] on span "Run Automation" at bounding box center [45, 230] width 42 height 7
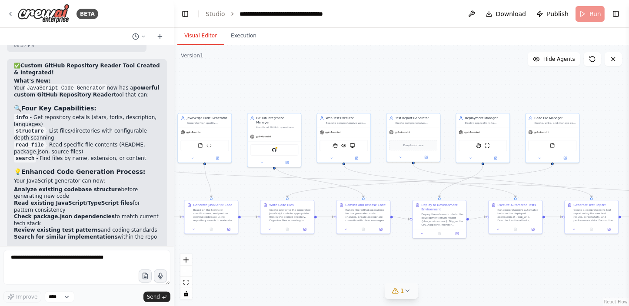
scroll to position [5204, 0]
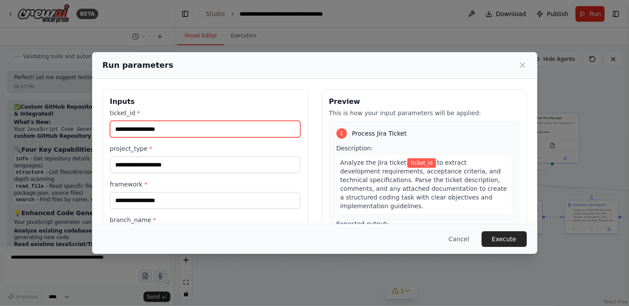
click at [173, 133] on input "ticket_id *" at bounding box center [205, 129] width 190 height 17
type input "*******"
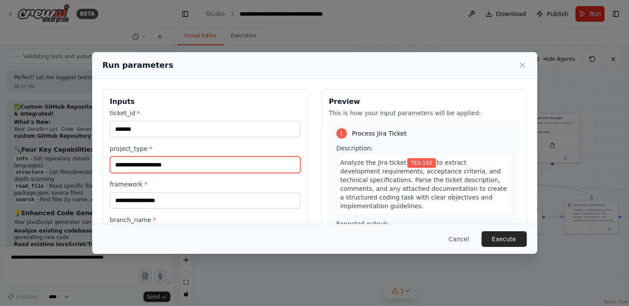
click at [199, 165] on input "project_type *" at bounding box center [205, 165] width 190 height 17
type input "**********"
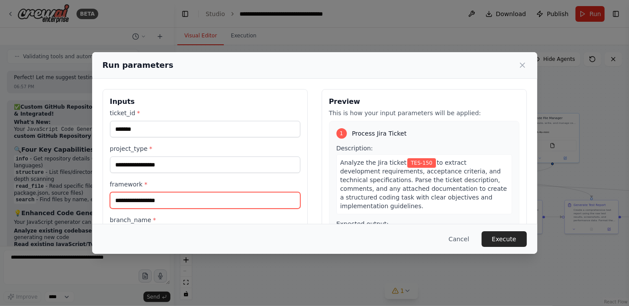
click at [190, 203] on input "framework *" at bounding box center [205, 200] width 190 height 17
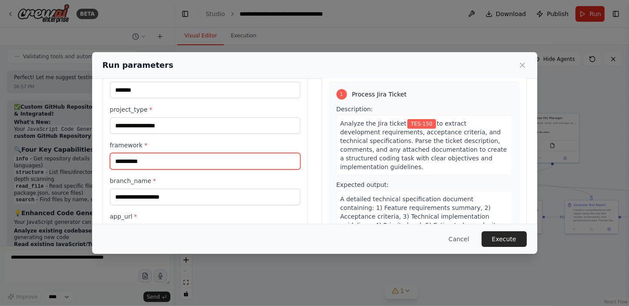
type input "**********"
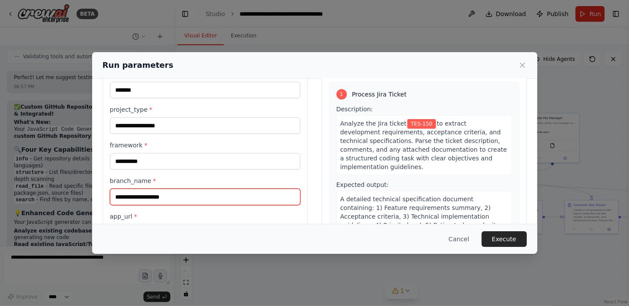
click at [190, 198] on input "branch_name *" at bounding box center [205, 197] width 190 height 17
type input "*"
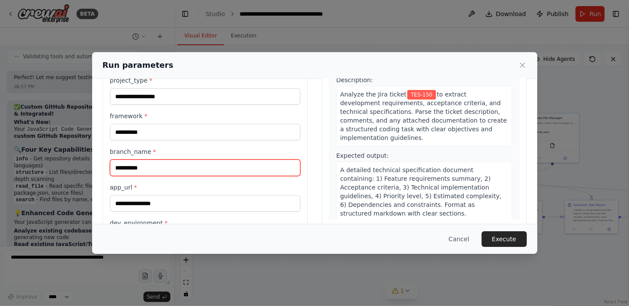
scroll to position [79, 0]
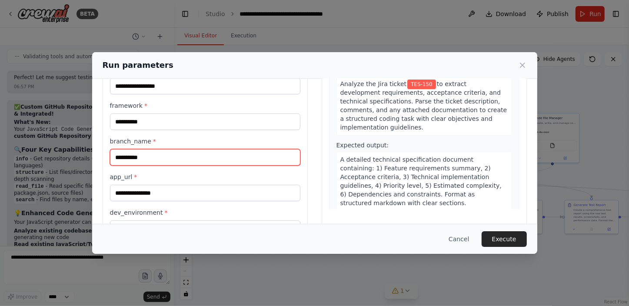
type input "**********"
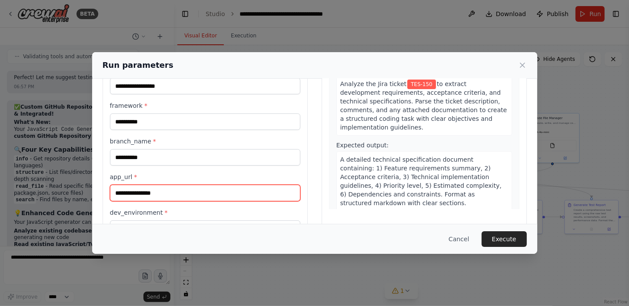
click at [186, 195] on input "app_url *" at bounding box center [205, 193] width 190 height 17
paste input "**********"
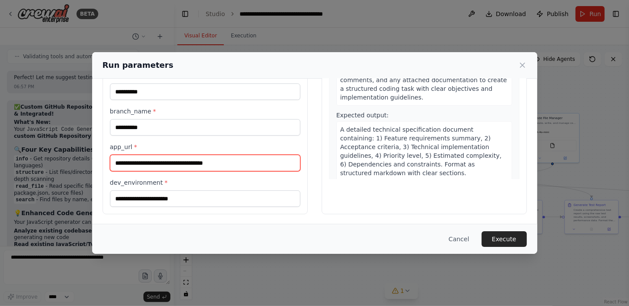
type input "**********"
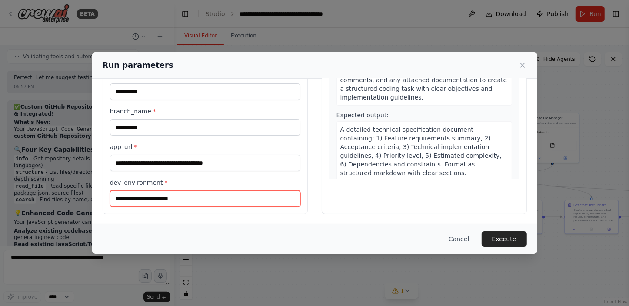
click at [204, 201] on input "dev_environment *" at bounding box center [205, 198] width 190 height 17
click at [200, 197] on input "dev_environment *" at bounding box center [205, 198] width 190 height 17
paste input "**********"
type input "**********"
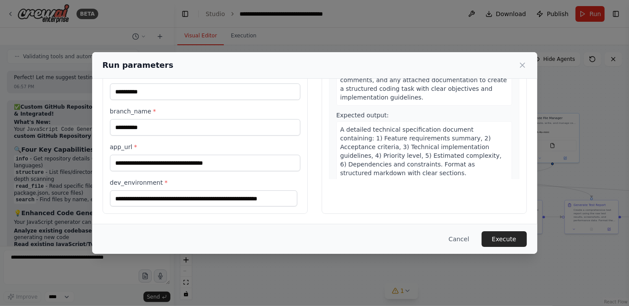
scroll to position [0, 0]
click at [311, 184] on div "**********" at bounding box center [315, 97] width 424 height 234
click at [509, 237] on button "Execute" at bounding box center [504, 239] width 45 height 16
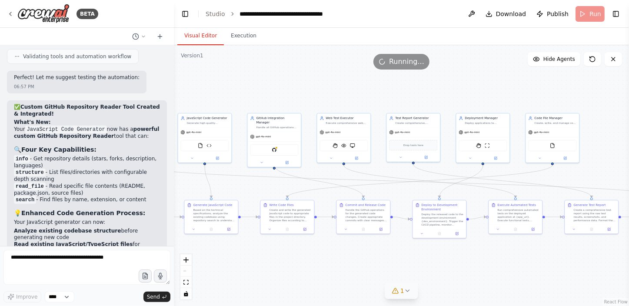
click at [201, 32] on button "Visual Editor" at bounding box center [200, 36] width 47 height 18
click at [242, 34] on button "Execution" at bounding box center [244, 36] width 40 height 18
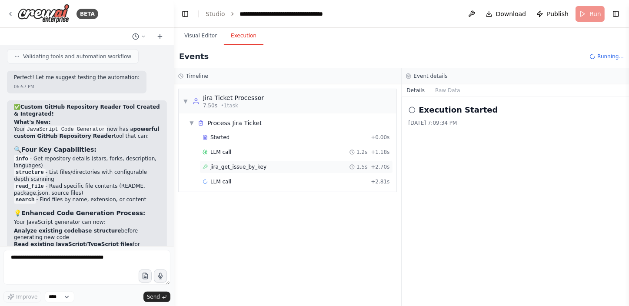
click at [245, 166] on span "jira_get_issue_by_key" at bounding box center [238, 166] width 56 height 7
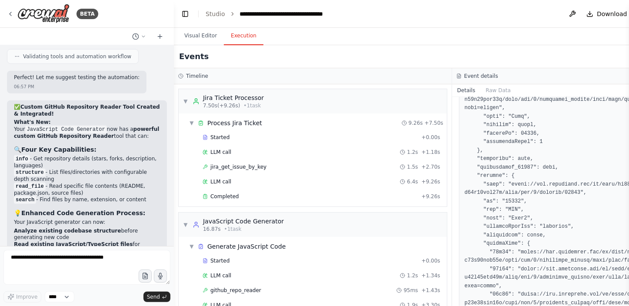
scroll to position [237, 0]
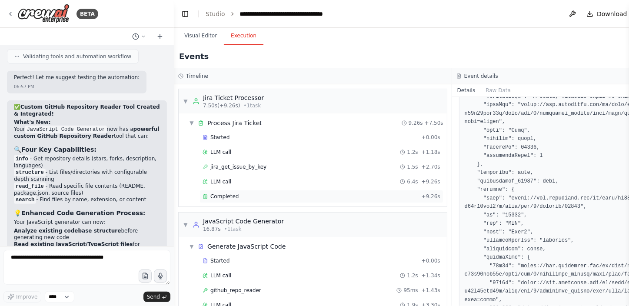
click at [245, 191] on div "Completed + 9.26s" at bounding box center [322, 196] width 244 height 13
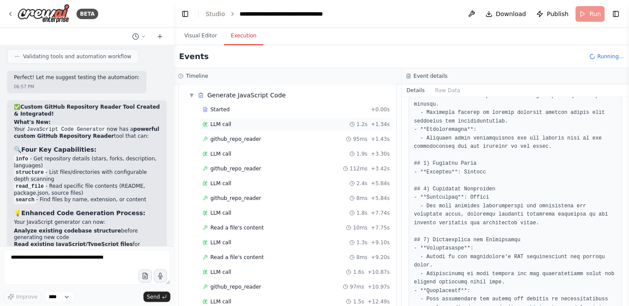
scroll to position [158, 0]
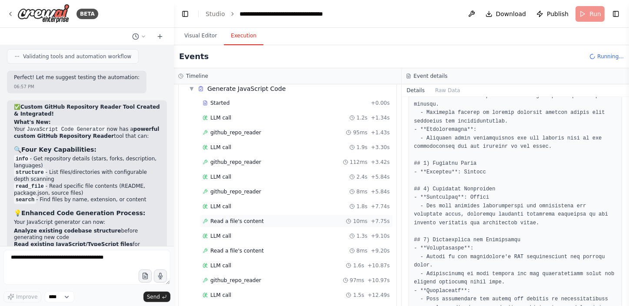
click at [224, 220] on span "Read a file's content" at bounding box center [236, 221] width 53 height 7
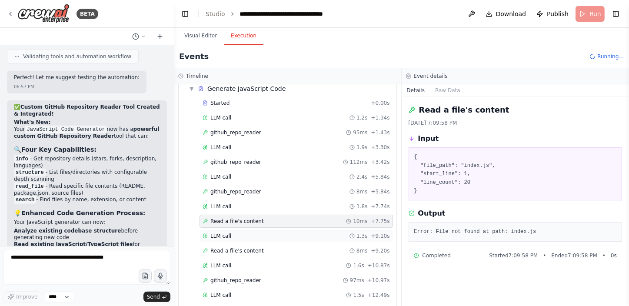
click at [227, 233] on span "LLM call" at bounding box center [220, 236] width 21 height 7
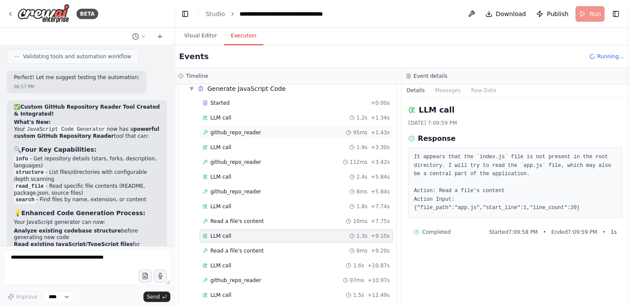
click at [240, 133] on span "github_repo_reader" at bounding box center [235, 132] width 51 height 7
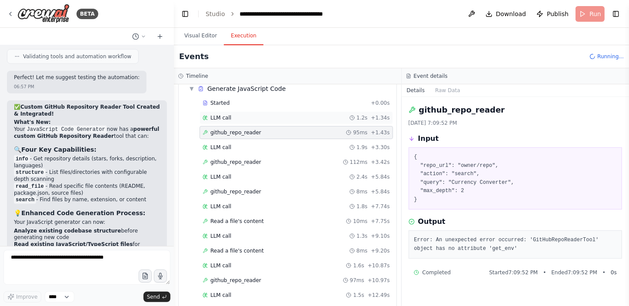
click at [240, 121] on div "LLM call 1.2s + 1.34s" at bounding box center [296, 117] width 193 height 13
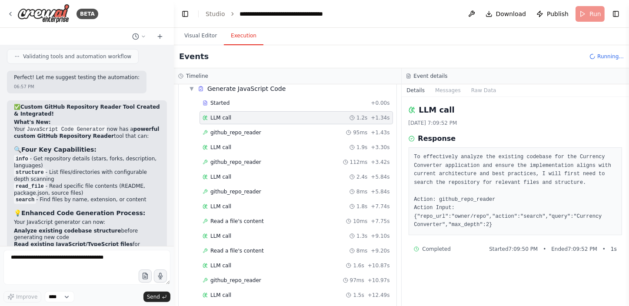
click at [240, 138] on div "Started + 0.00s LLM call 1.2s + 1.34s github_repo_reader 95ms + 1.43s LLM call …" at bounding box center [291, 215] width 211 height 237
click at [239, 165] on div "github_repo_reader 112ms + 3.42s" at bounding box center [296, 162] width 193 height 13
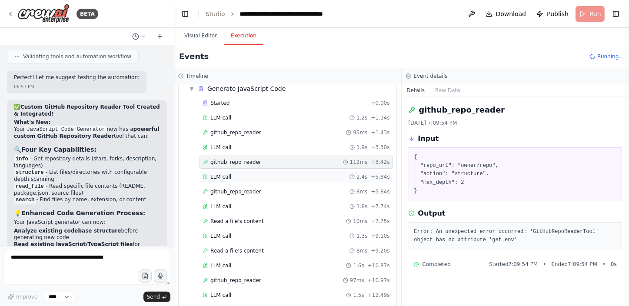
click at [238, 177] on div "LLM call 2.4s + 5.84s" at bounding box center [296, 176] width 187 height 7
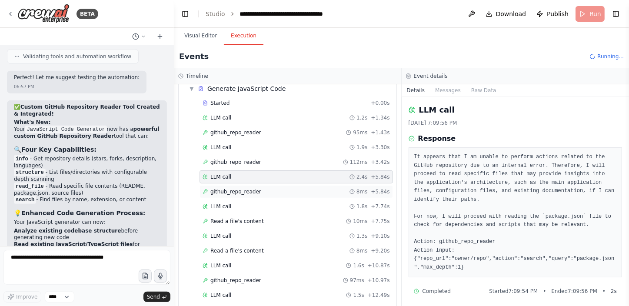
click at [237, 186] on div "github_repo_reader 8ms + 5.84s" at bounding box center [296, 191] width 193 height 13
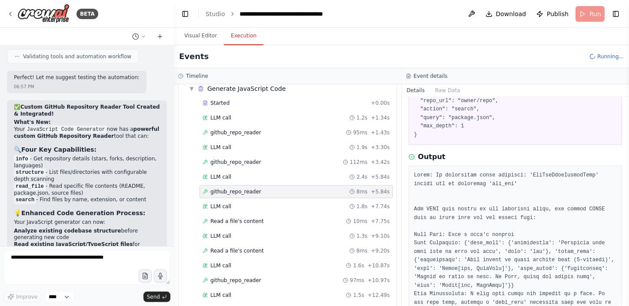
scroll to position [79, 0]
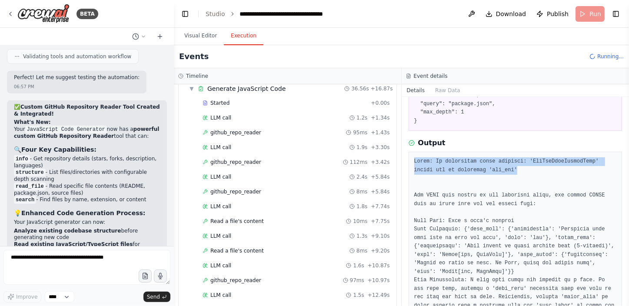
drag, startPoint x: 491, startPoint y: 169, endPoint x: 410, endPoint y: 161, distance: 80.8
copy pre "Error: An unexpected error occurred: 'GitHubRepoReaderTool' object has no attri…"
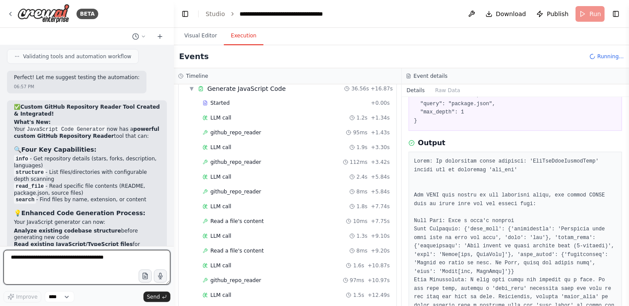
click at [98, 259] on textarea at bounding box center [86, 267] width 167 height 35
paste textarea "**********"
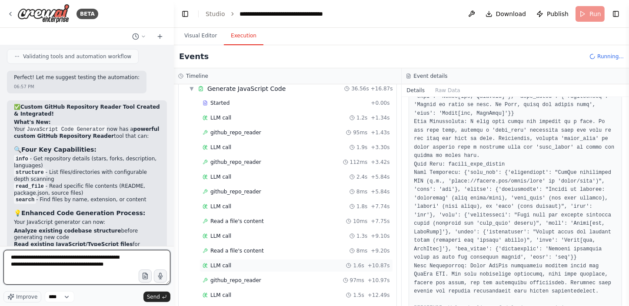
scroll to position [316, 0]
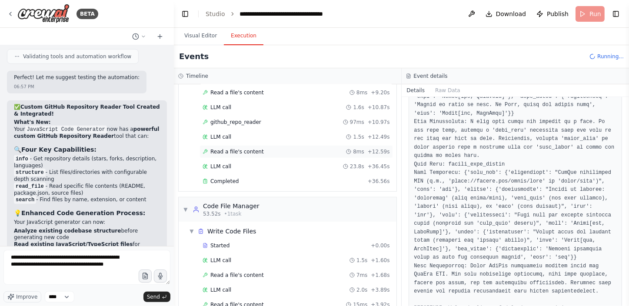
click at [233, 148] on span "Read a file's content" at bounding box center [236, 151] width 53 height 7
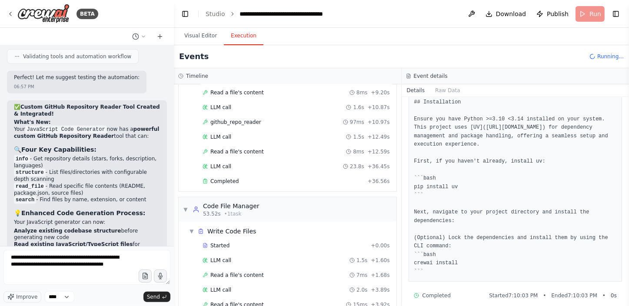
scroll to position [214, 0]
click at [230, 178] on span "Completed" at bounding box center [224, 181] width 28 height 7
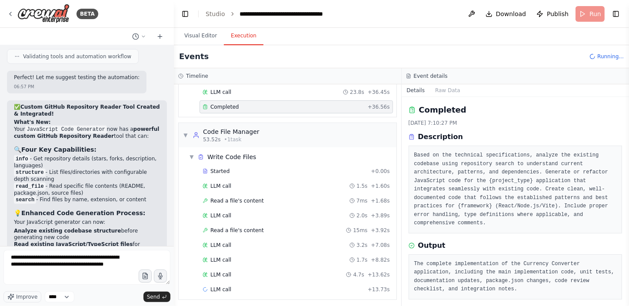
scroll to position [391, 0]
click at [227, 169] on div "Started" at bounding box center [285, 170] width 165 height 7
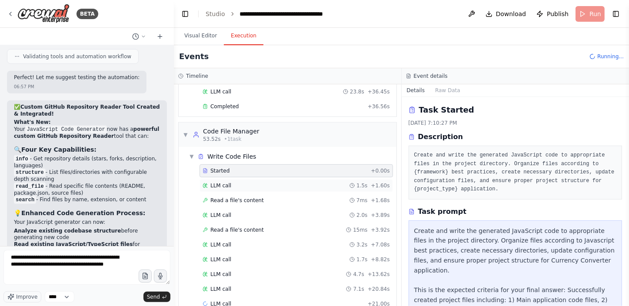
click at [225, 189] on div "LLM call 1.5s + 1.60s" at bounding box center [296, 185] width 193 height 13
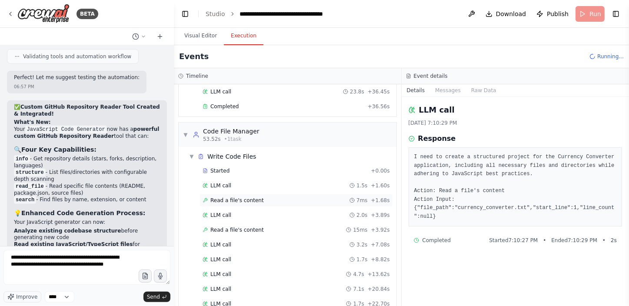
click at [225, 199] on span "Read a file's content" at bounding box center [236, 200] width 53 height 7
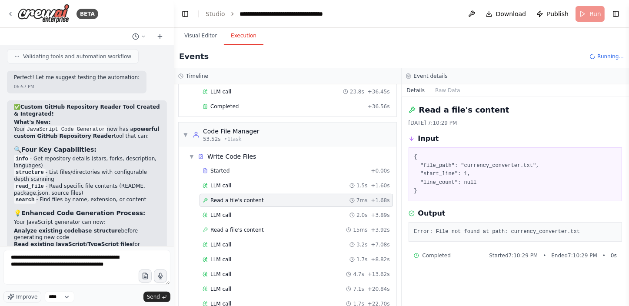
scroll to position [420, 0]
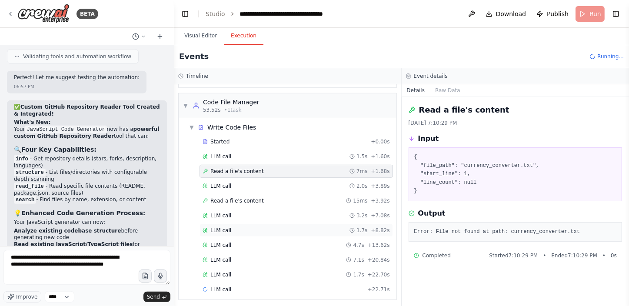
click at [227, 227] on span "LLM call" at bounding box center [220, 230] width 21 height 7
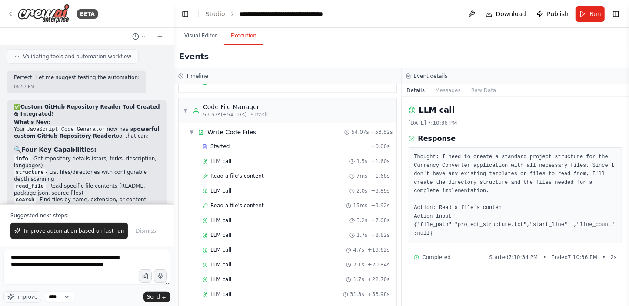
scroll to position [5245, 0]
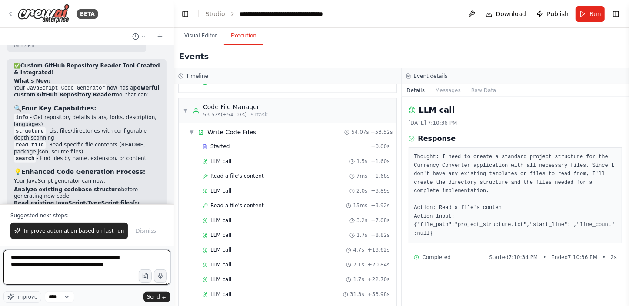
click at [106, 275] on textarea "**********" at bounding box center [86, 267] width 167 height 35
type textarea "**********"
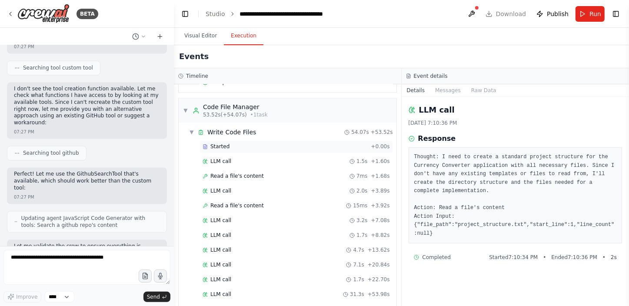
scroll to position [5874, 0]
